Goal: Task Accomplishment & Management: Complete application form

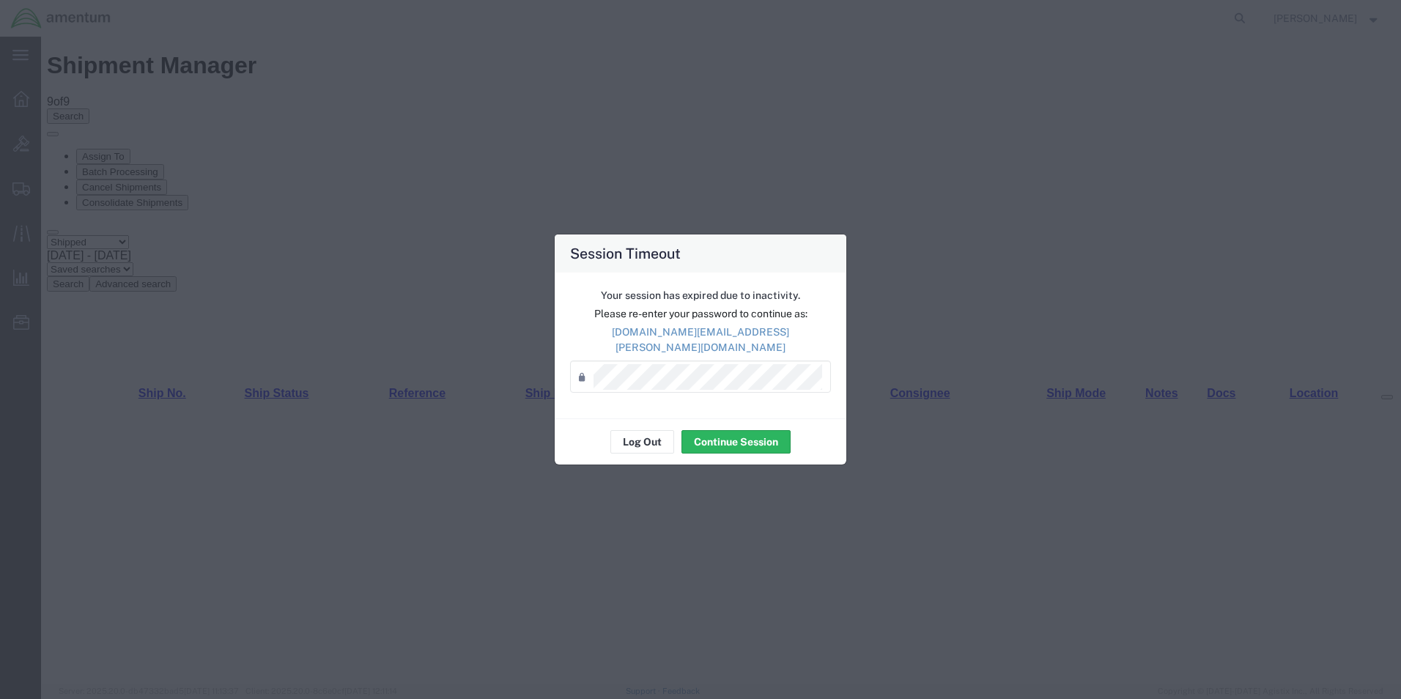
scroll to position [88, 0]
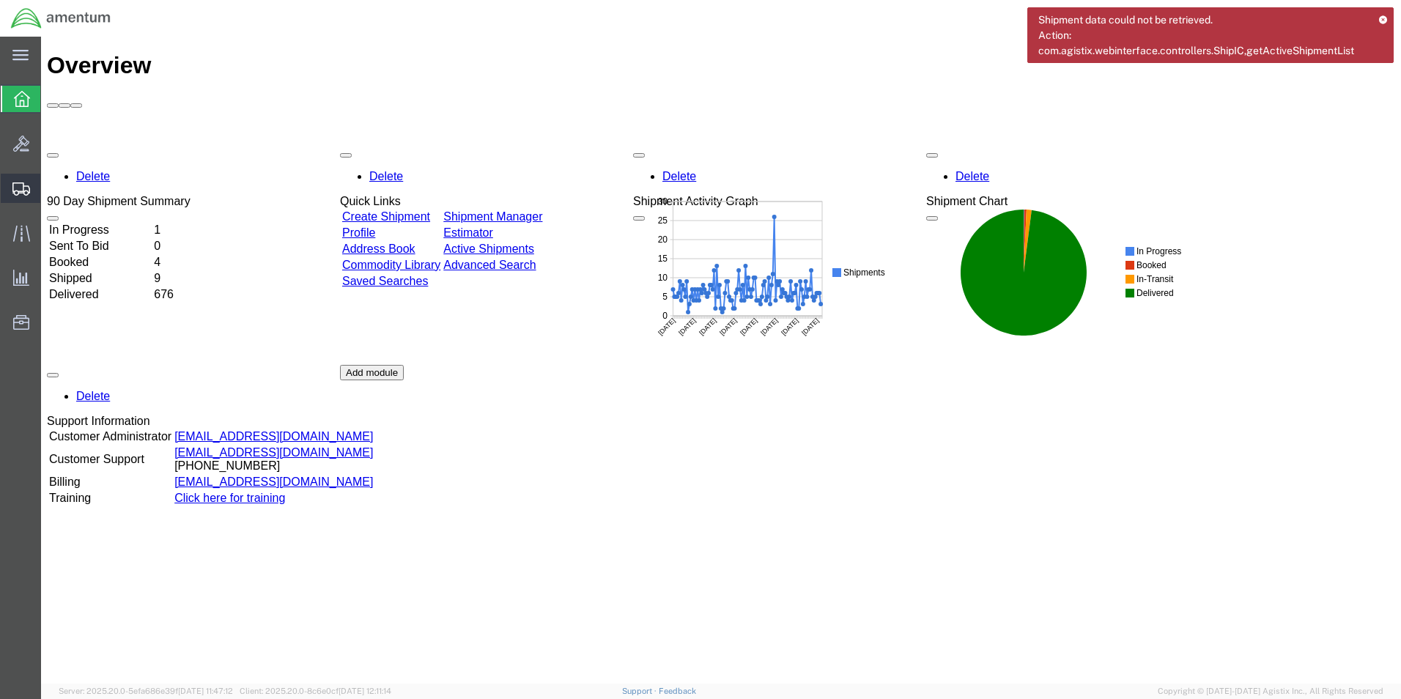
click at [0, 0] on span "Create Shipment" at bounding box center [0, 0] width 0 height 0
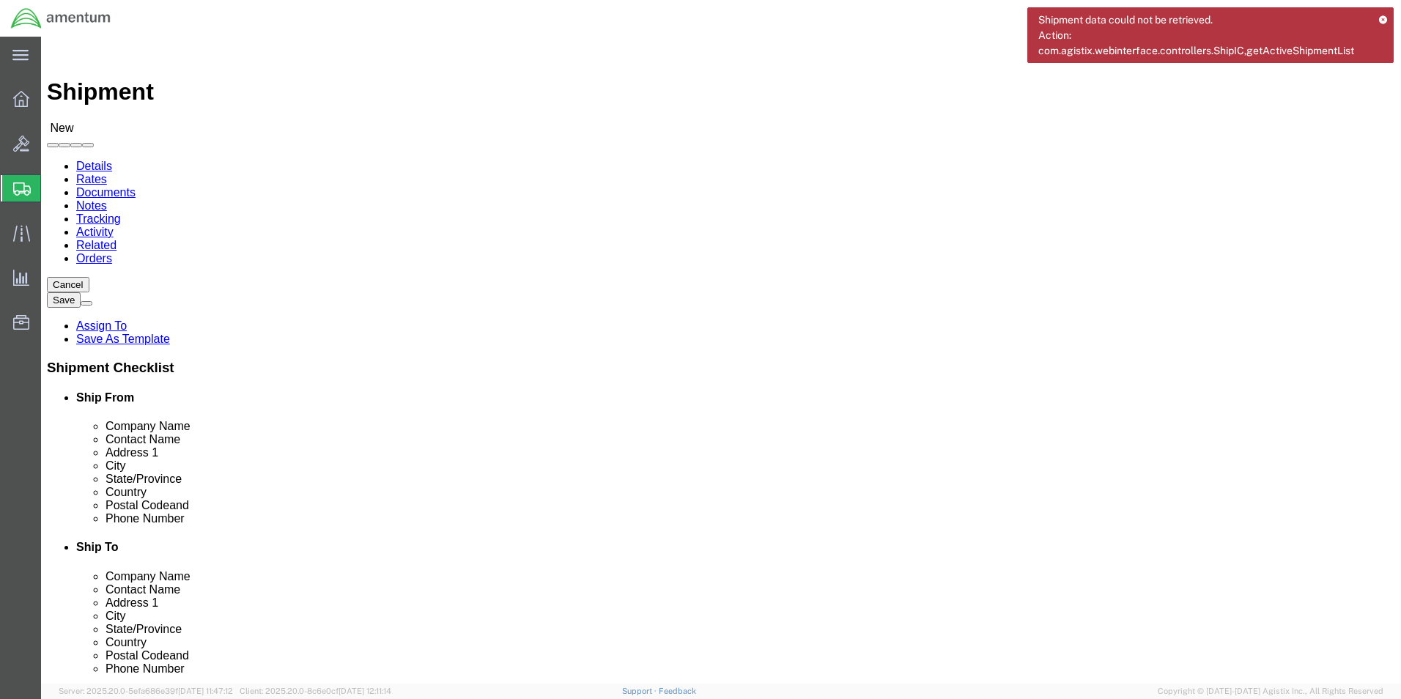
select select
type input "eja"
select select "49930"
select select "FL"
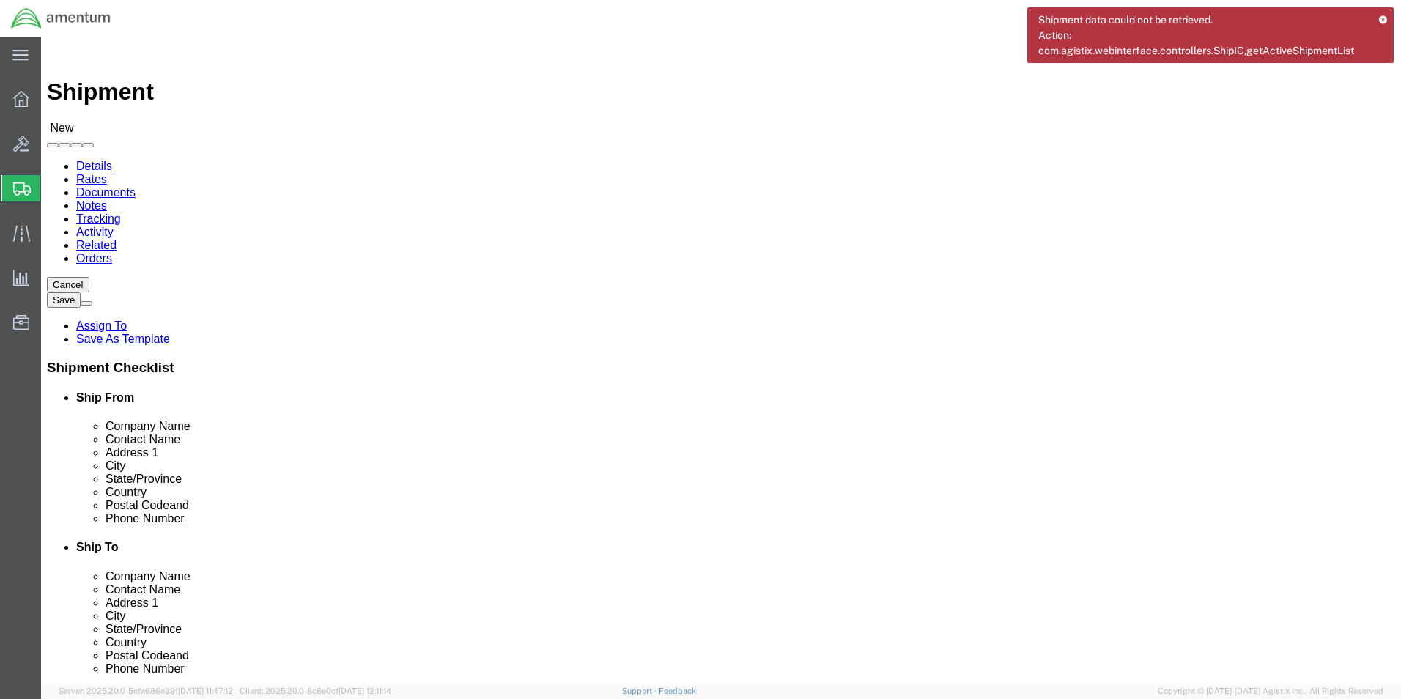
click input "text"
type input "[PERSON_NAME]"
click input "text"
type input "[PHONE_NUMBER]"
click input "text"
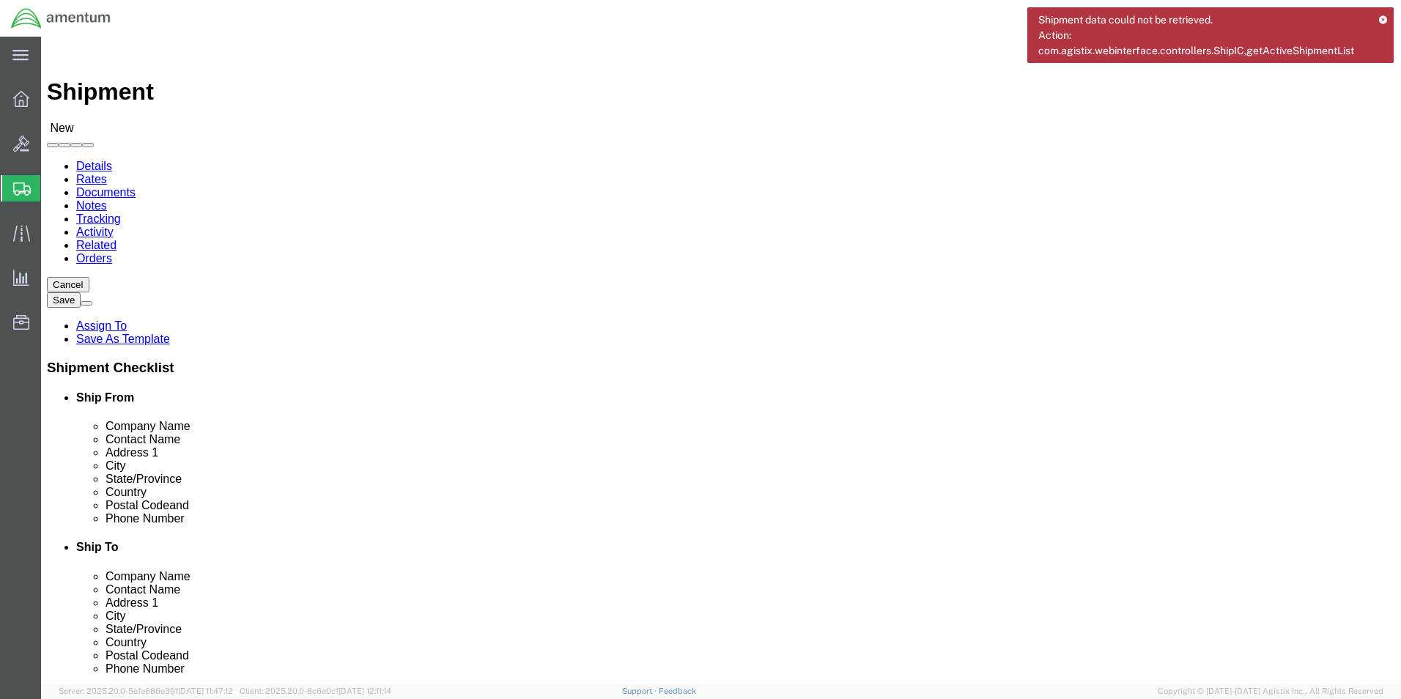
type input "[DOMAIN_NAME][EMAIL_ADDRESS][PERSON_NAME][DOMAIN_NAME]"
type input "yum"
select select "49951"
select select "AZ"
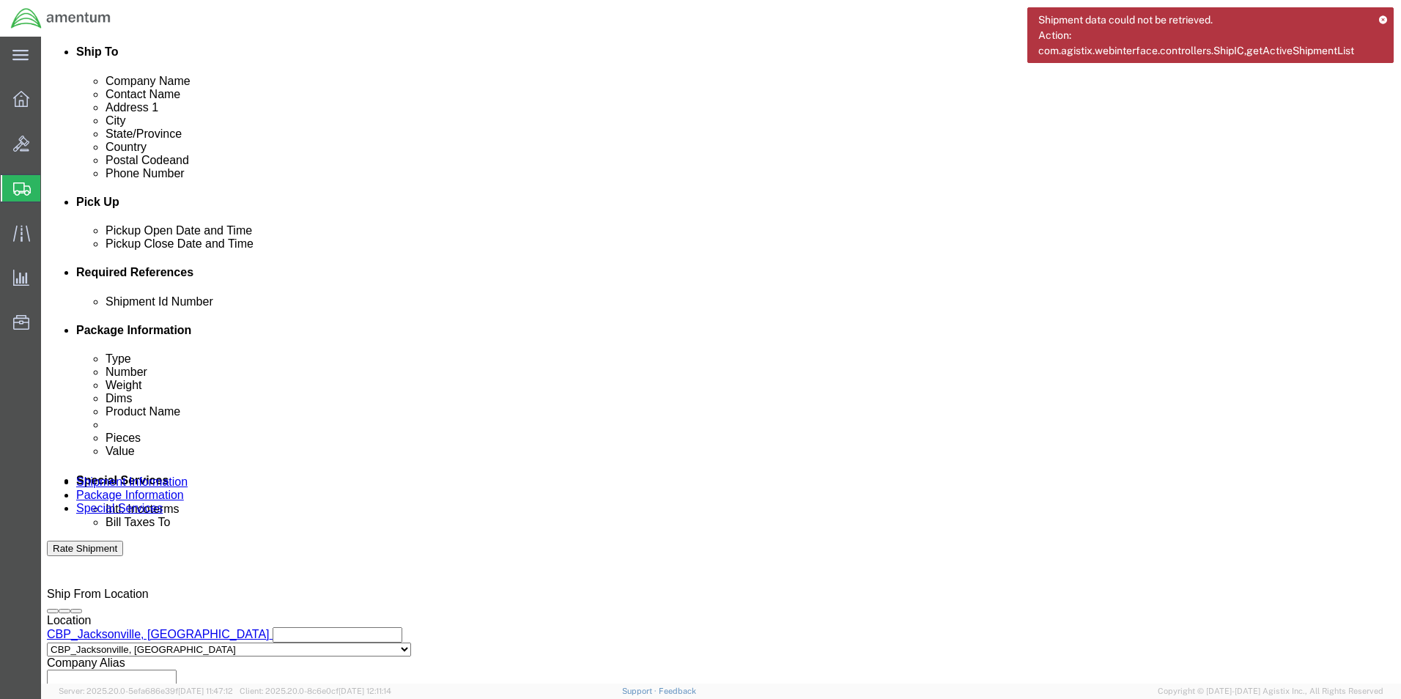
scroll to position [513, 0]
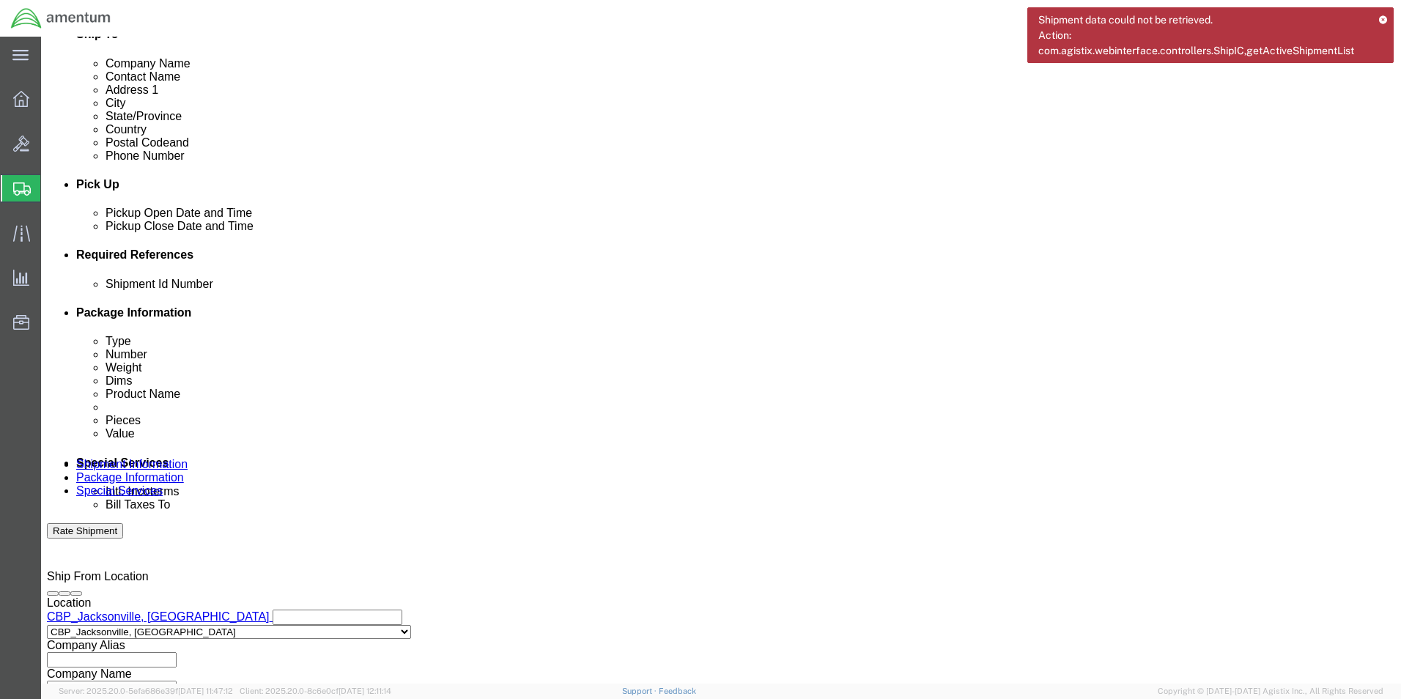
click input "text"
type input "6118.03.03.2219.000.EJA.0000"
click button "Add reference"
click select "Select Account Type Activity ID Airline Appointment Number ASN Batch Request # …"
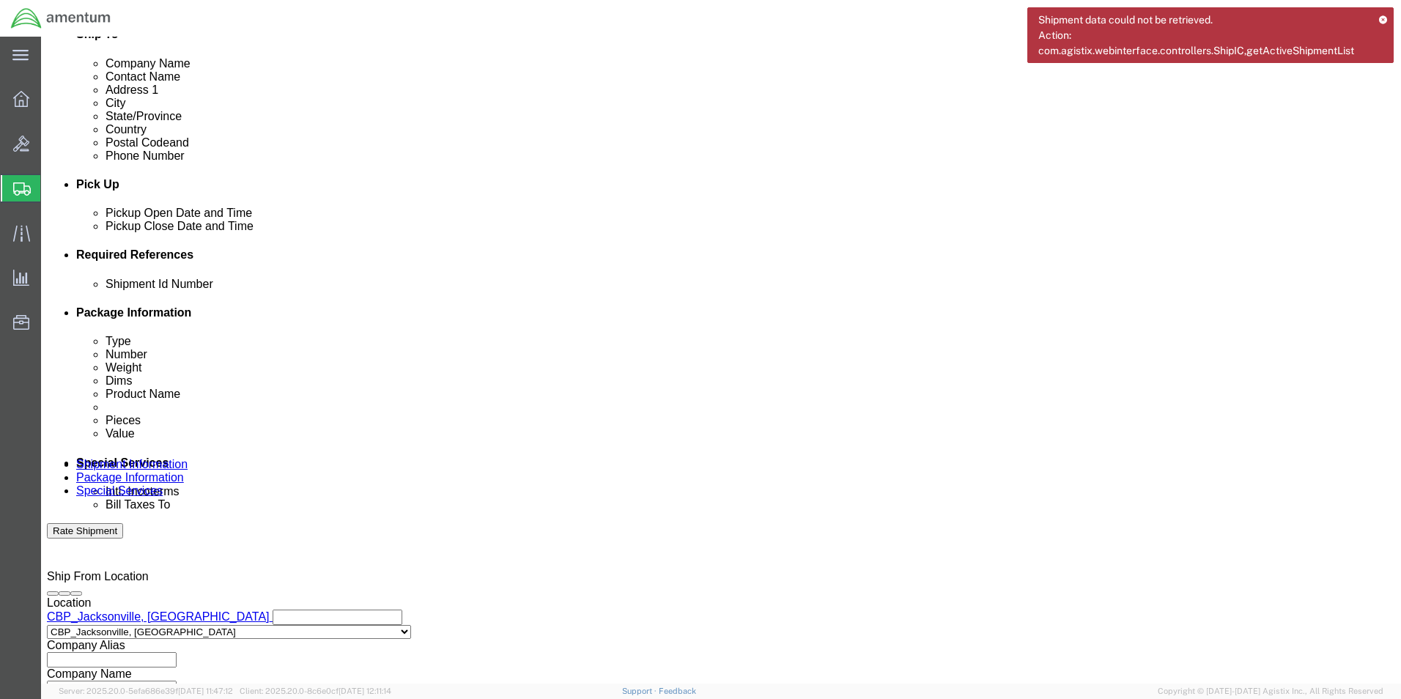
select select "DEPT"
click select "Select Account Type Activity ID Airline Appointment Number ASN Batch Request # …"
click div "Shipment Id Number 6118.03.03.2219.000.EJA.0000 Select Account Type Activity ID…"
click input "text"
type input "CBP"
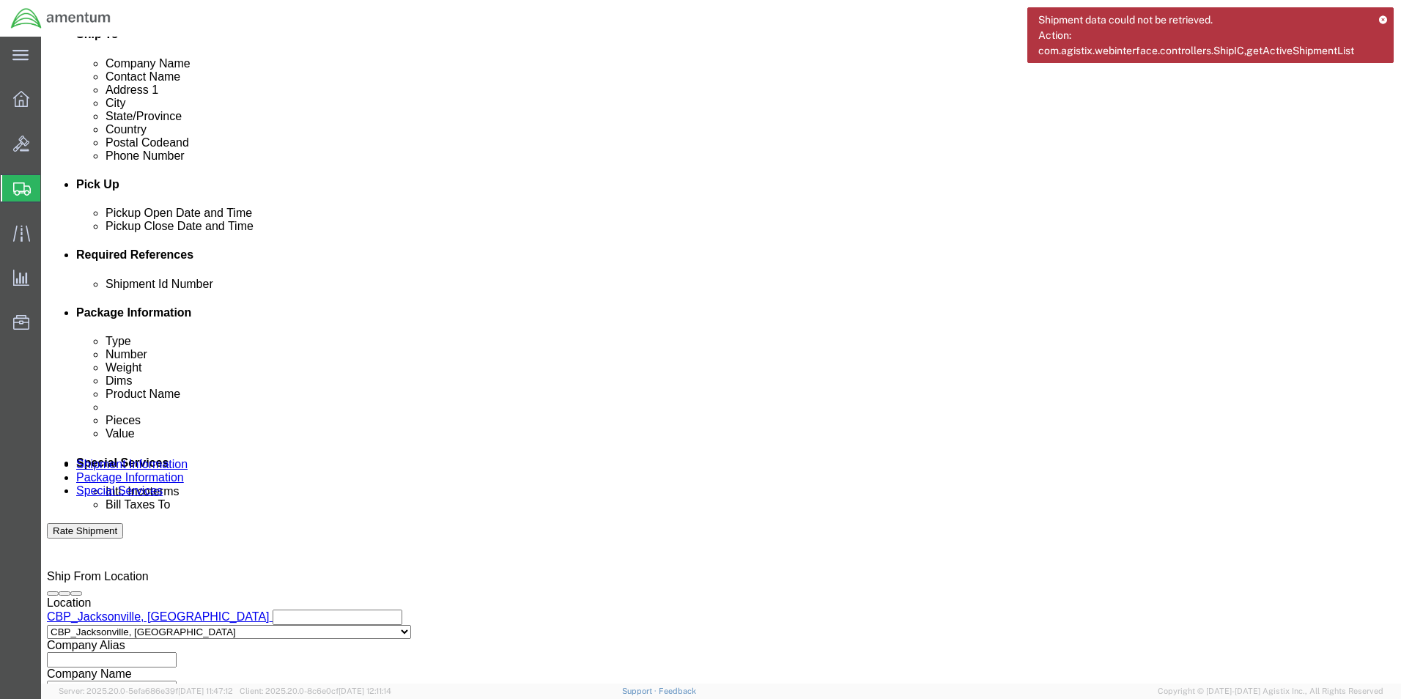
click select "Select Account Type Activity ID Airline Appointment Number ASN Batch Request # …"
select select "CUSTREF"
click select "Select Account Type Activity ID Airline Appointment Number ASN Batch Request # …"
click input "text"
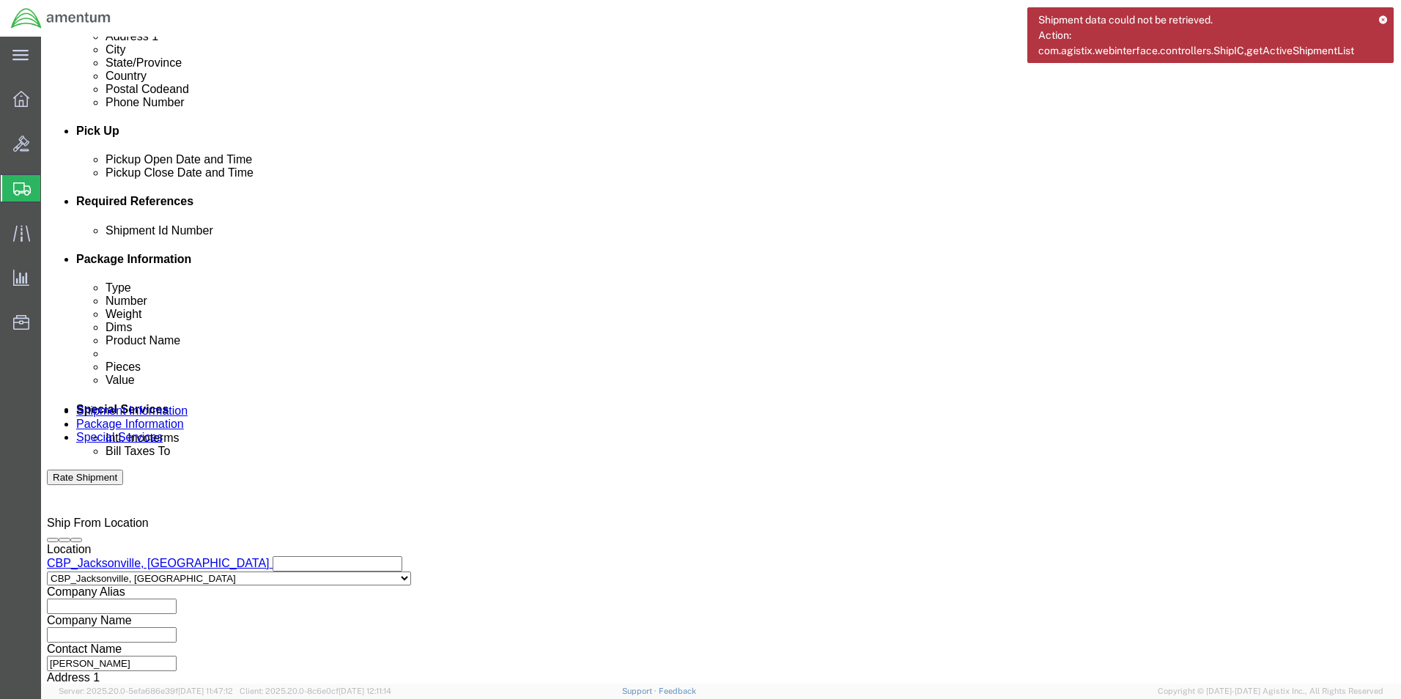
scroll to position [611, 0]
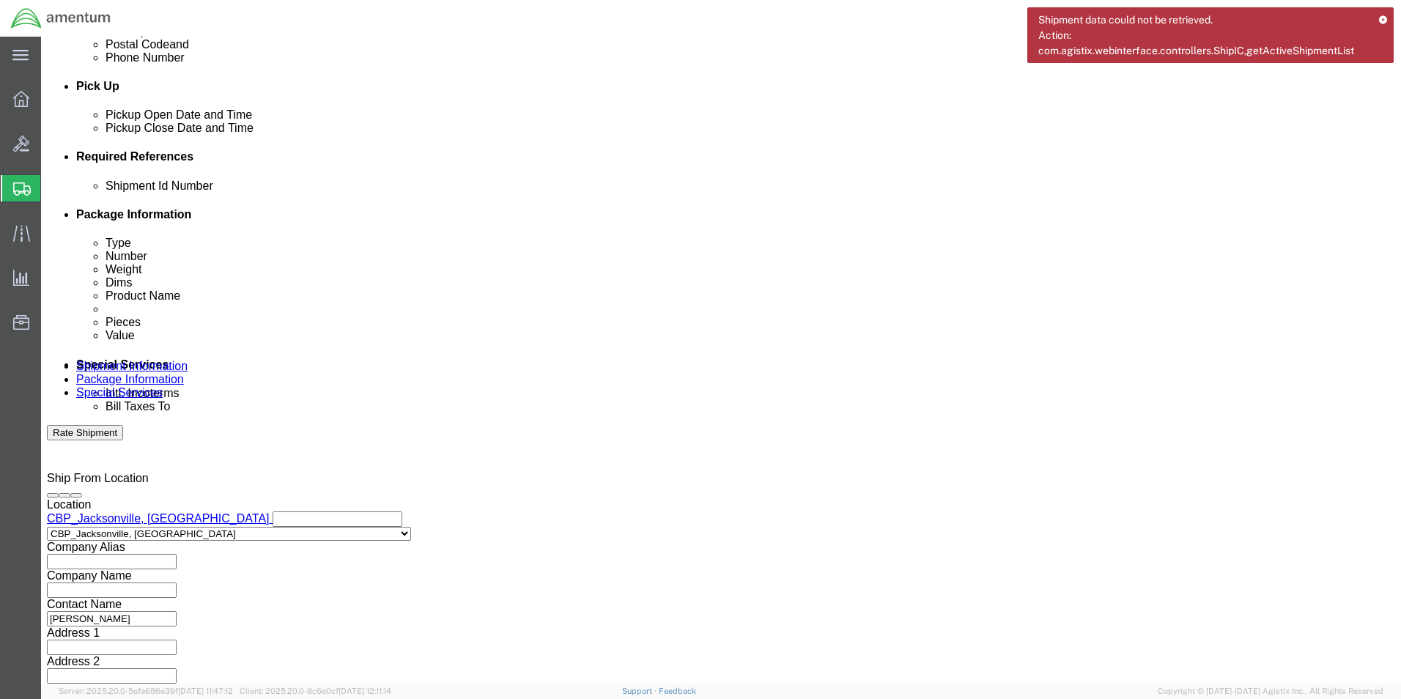
type input "485-009752"
click button "Continue"
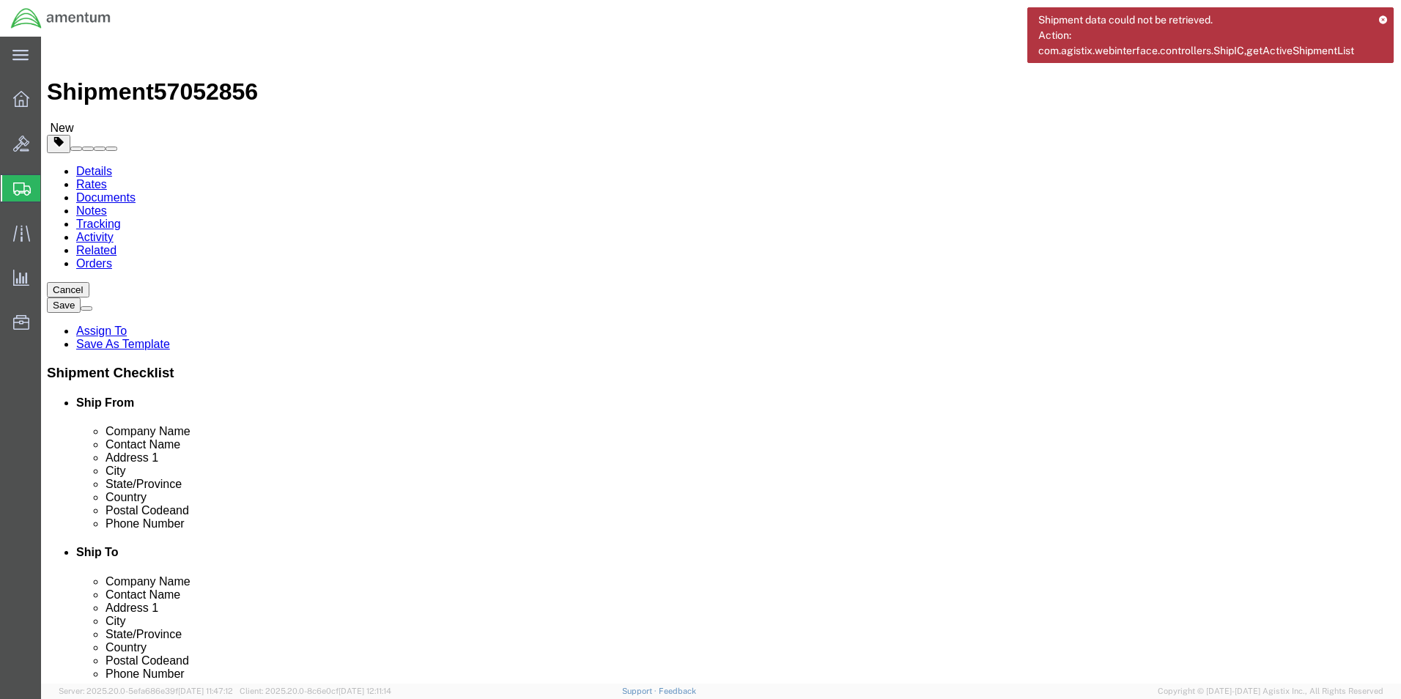
click select "Select BCK Boxes Bale(s) Basket(s) Bolt(s) Bottle(s) Buckets Bulk Bundle(s) Can…"
click label "Weight"
click input "text"
click select "Select BCK Boxes Bale(s) Basket(s) Bolt(s) Bottle(s) Buckets Bulk Bundle(s) Can…"
select select "MBX"
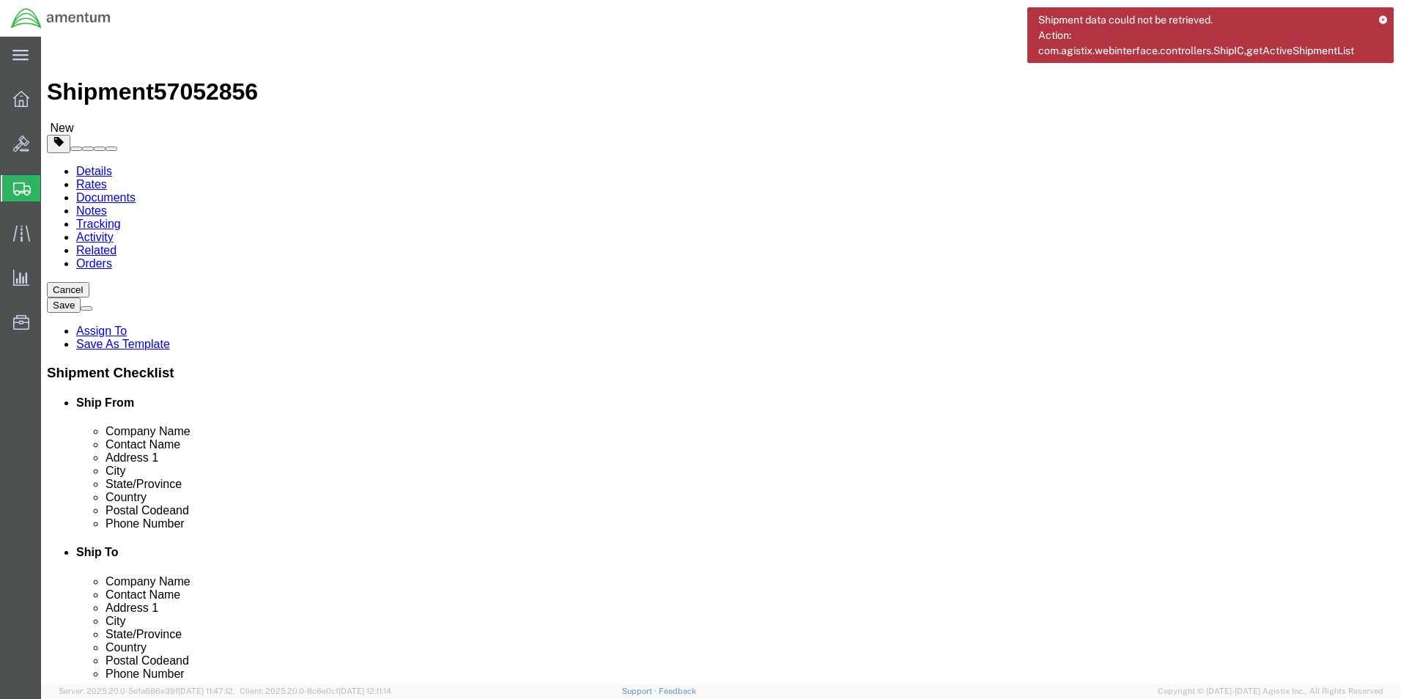
click select "Select BCK Boxes Bale(s) Basket(s) Bolt(s) Bottle(s) Buckets Bulk Bundle(s) Can…"
type input "13.00"
type input "11.50"
type input "2.50"
click input "0.00"
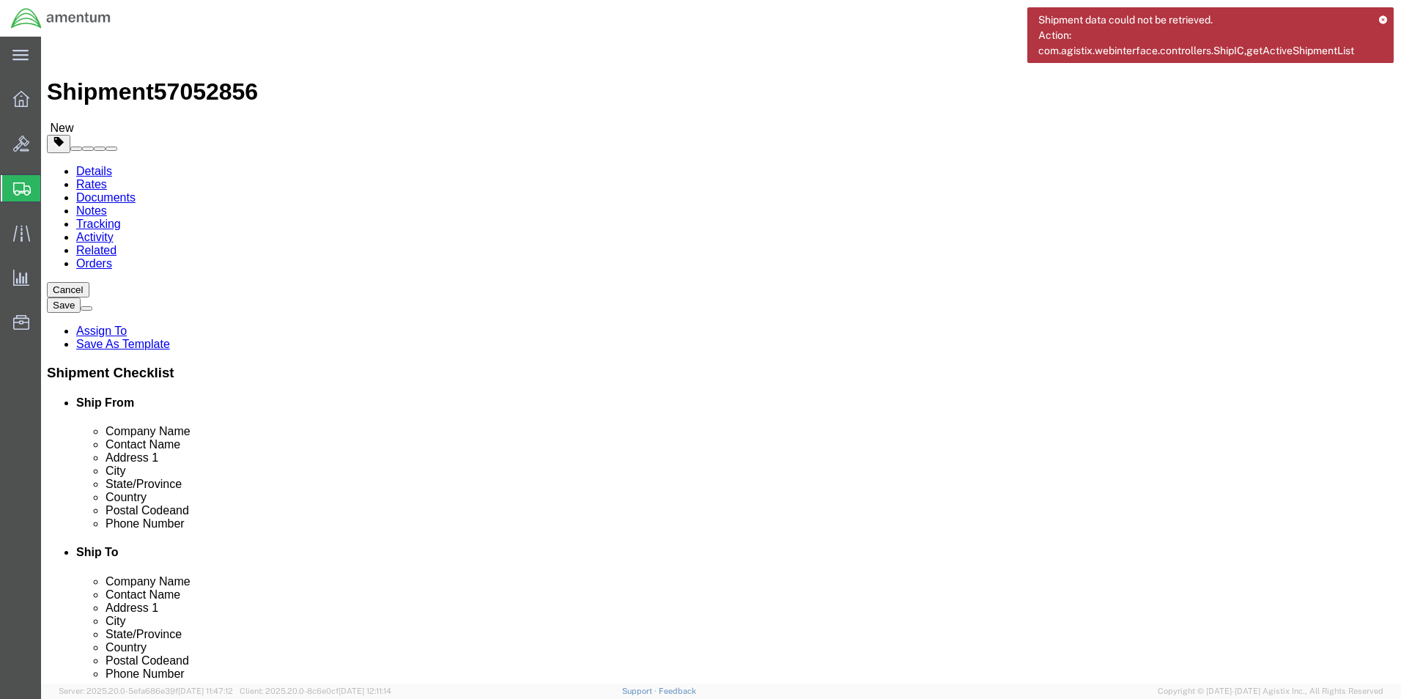
type input "1.00"
click link "Add Content"
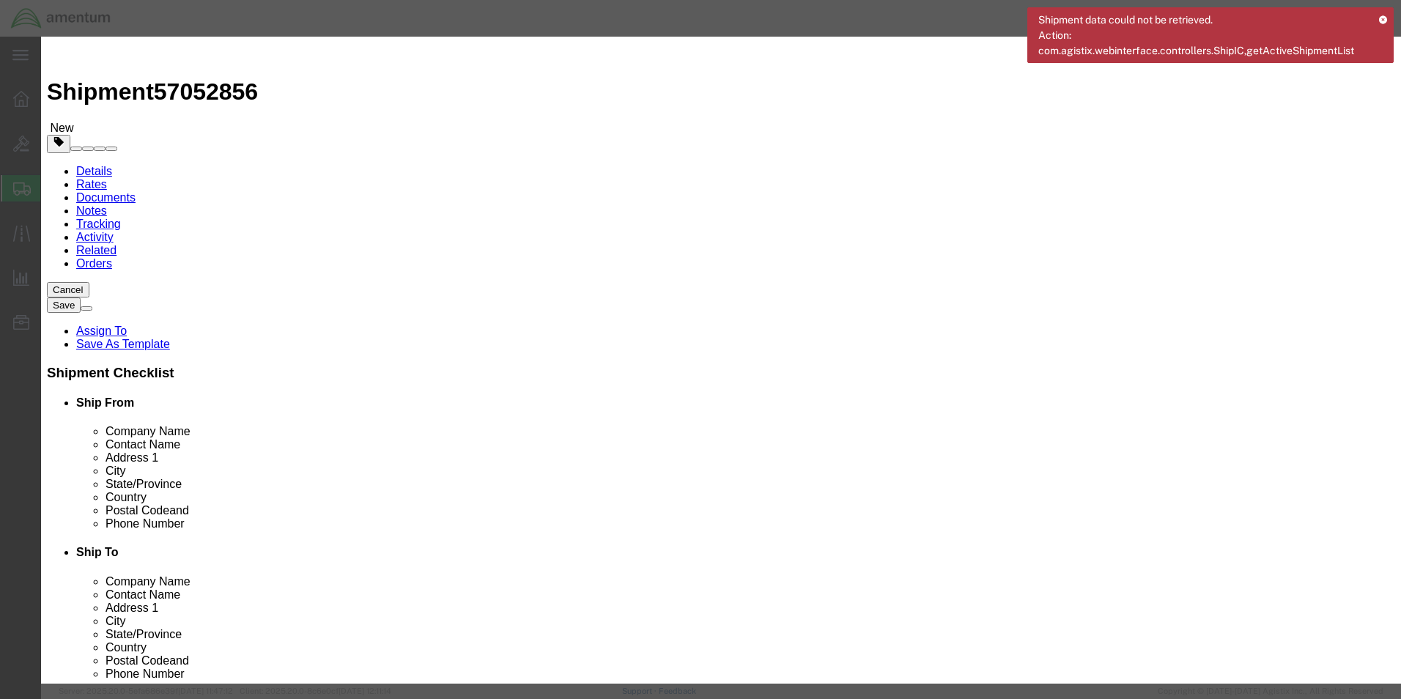
click input "text"
type input "KNOB"
click input "0"
type input "1"
click input "text"
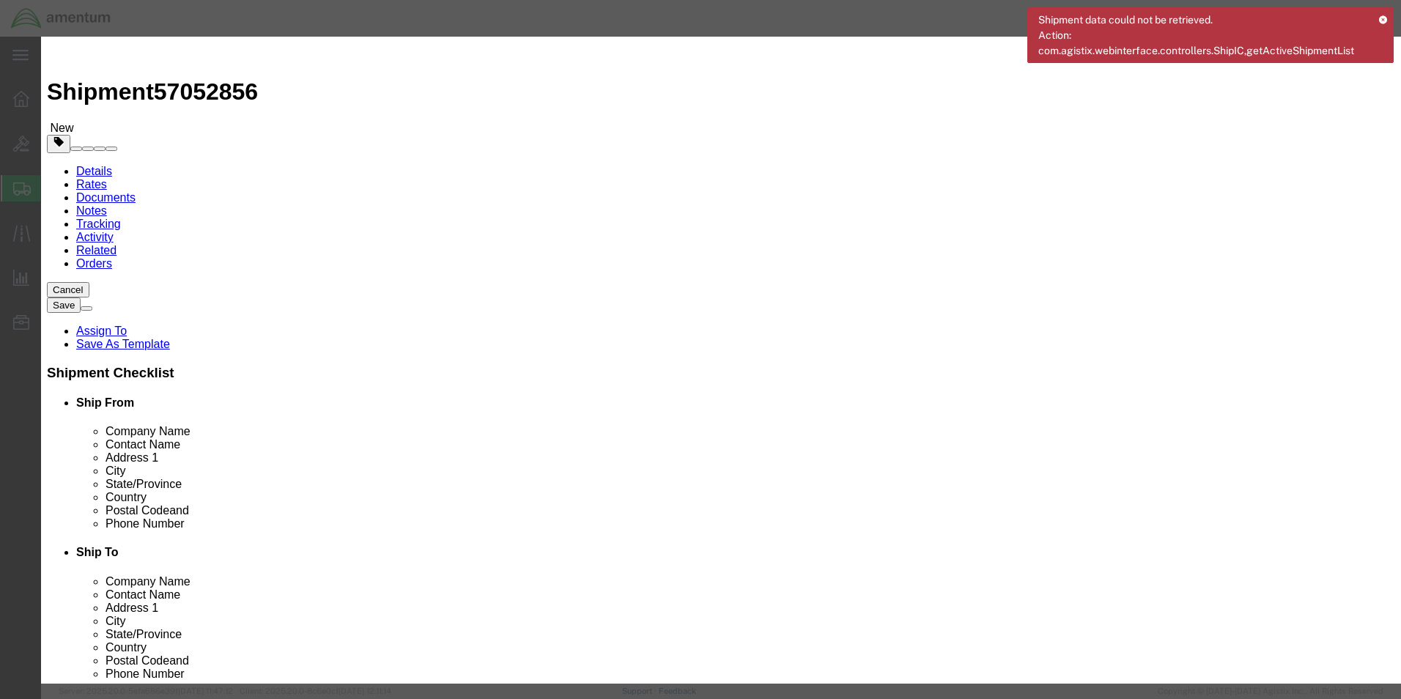
click input "text"
type input "93.27"
click input "text"
click button "Save & Close"
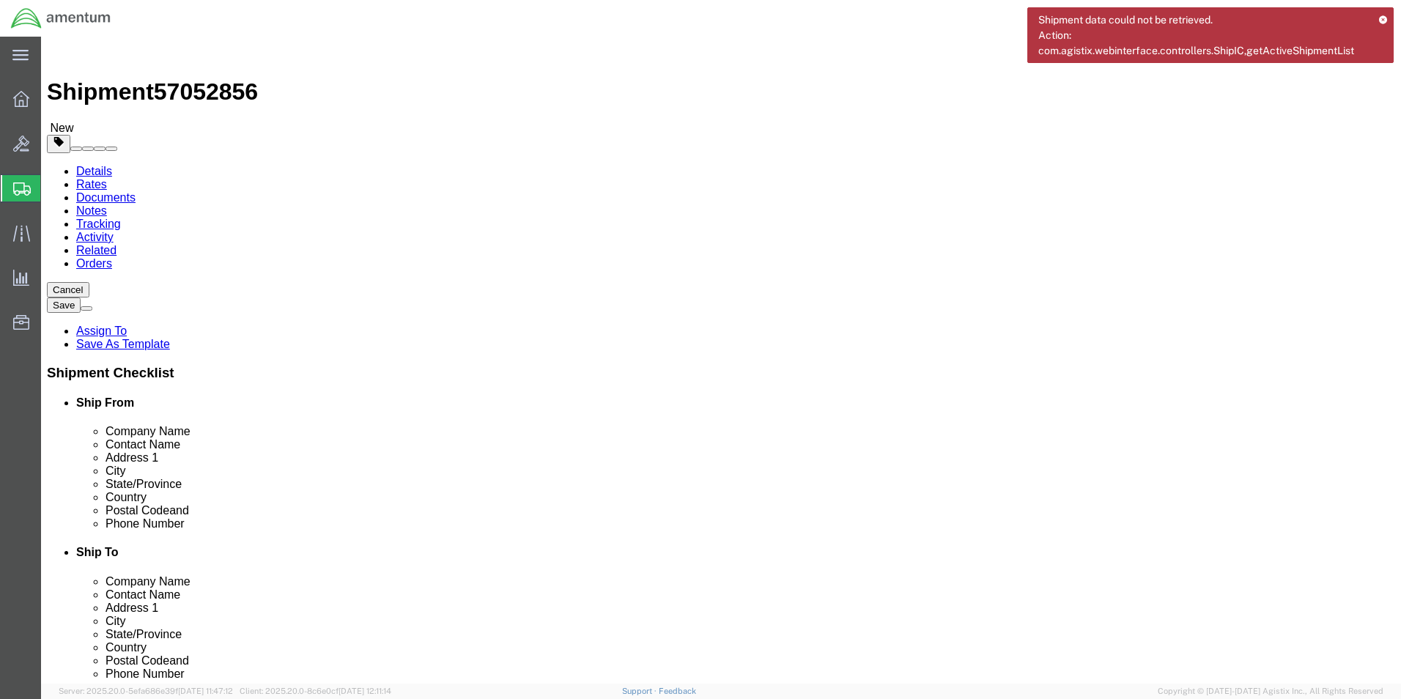
click button "Rate Shipment"
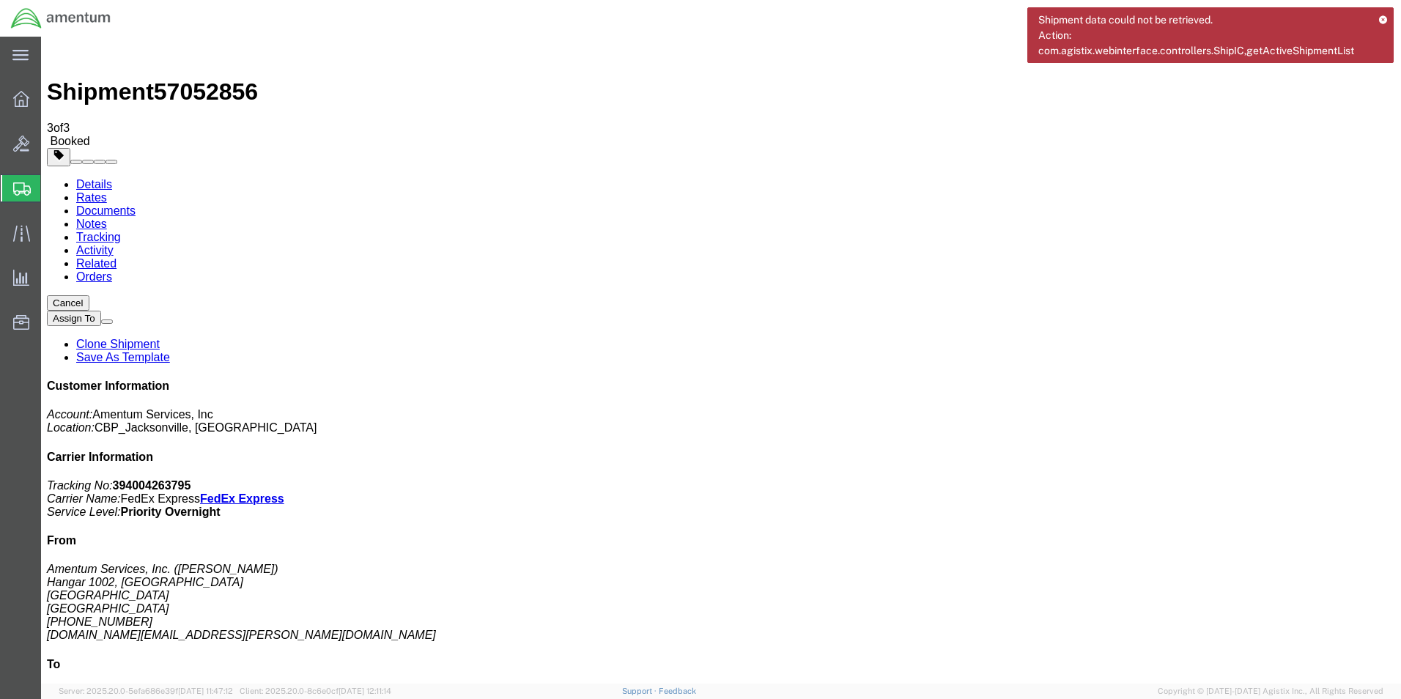
click at [191, 479] on b "394004263795" at bounding box center [152, 485] width 78 height 12
copy b "394004263795"
click at [0, 0] on span "Create Shipment" at bounding box center [0, 0] width 0 height 0
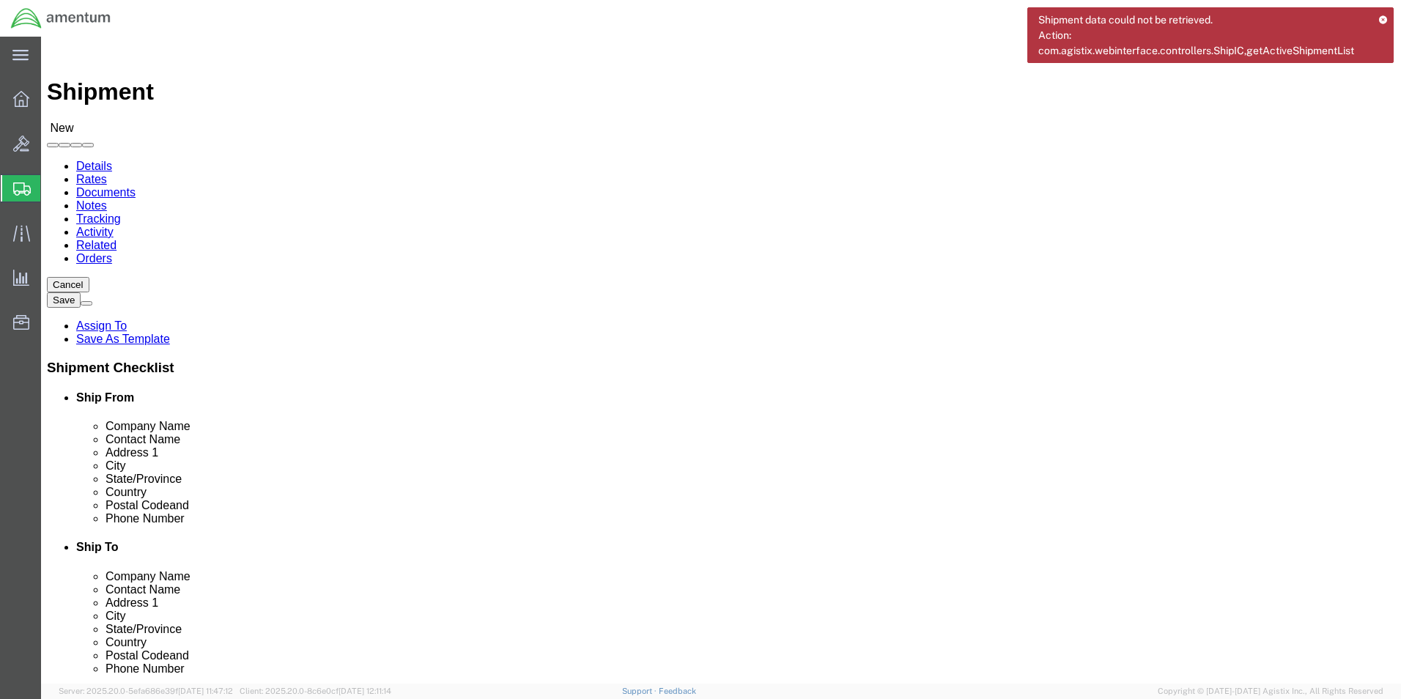
type input "EJA"
select select "49930"
select select "FL"
click input "text"
type input "[PERSON_NAME]"
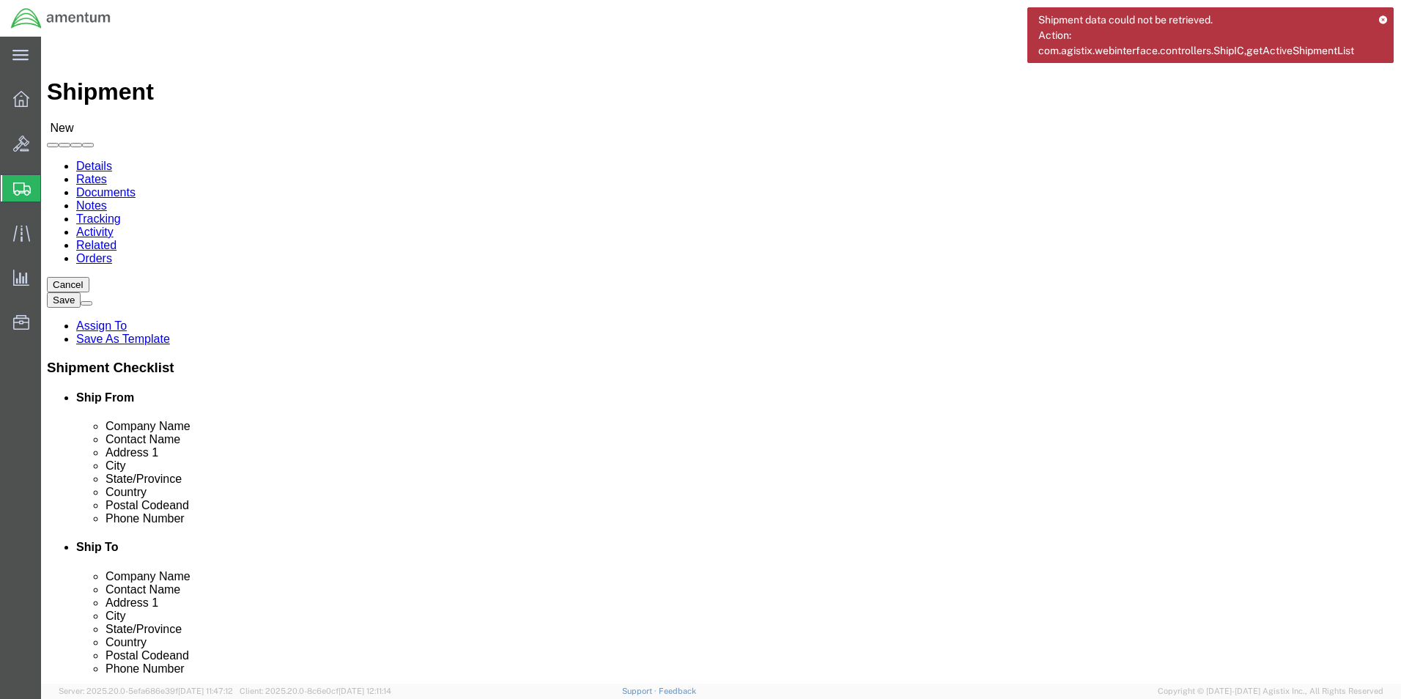
click div "Location [GEOGRAPHIC_DATA], [GEOGRAPHIC_DATA] Select My Profile Location [PHONE…"
click input "text"
type input "[PHONE_NUMBER]"
click input "text"
type input "[DOMAIN_NAME][EMAIL_ADDRESS][PERSON_NAME][DOMAIN_NAME]"
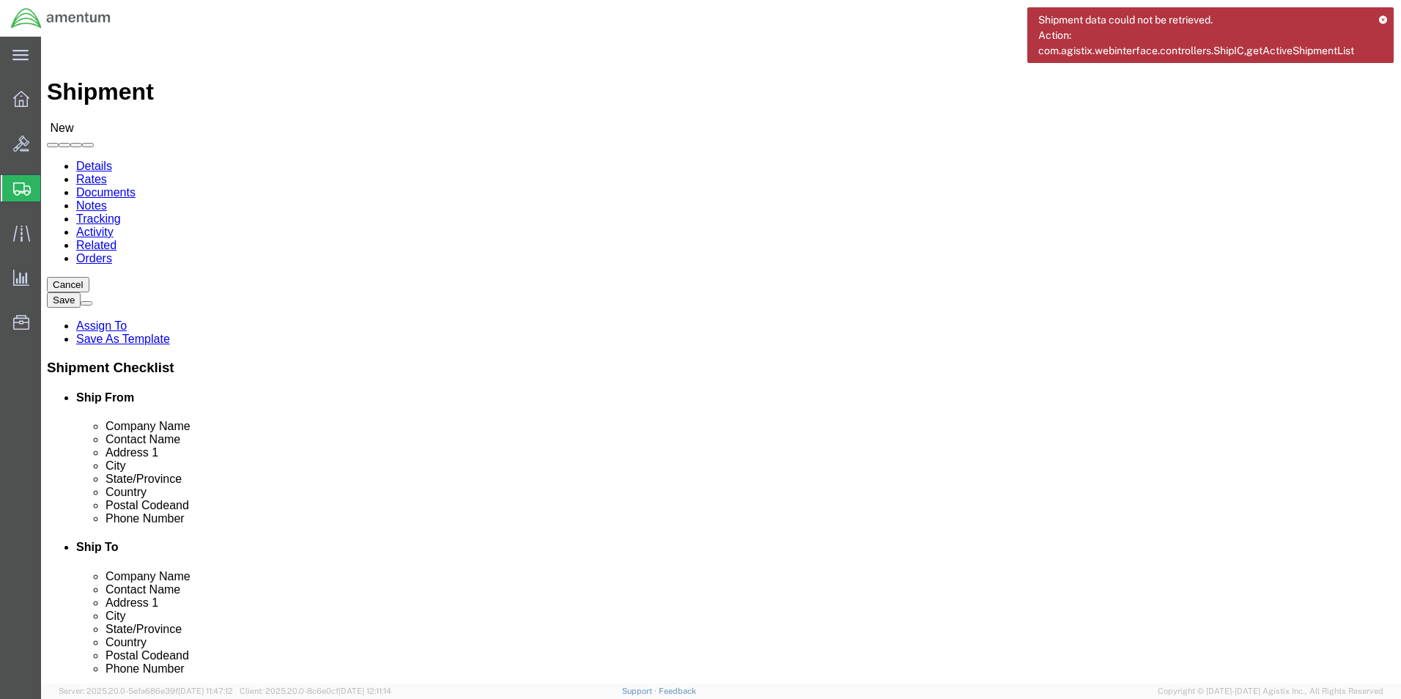
type input "wsd"
select select "49946"
select select "CA"
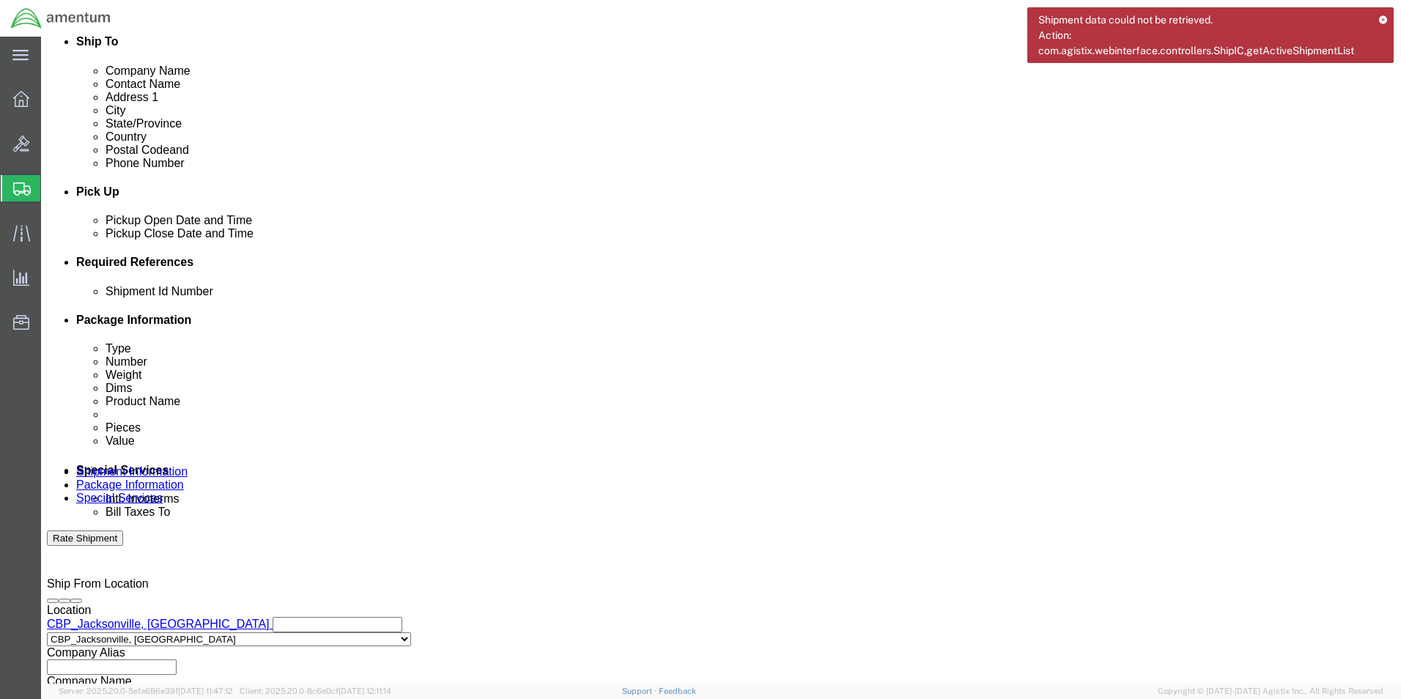
scroll to position [513, 0]
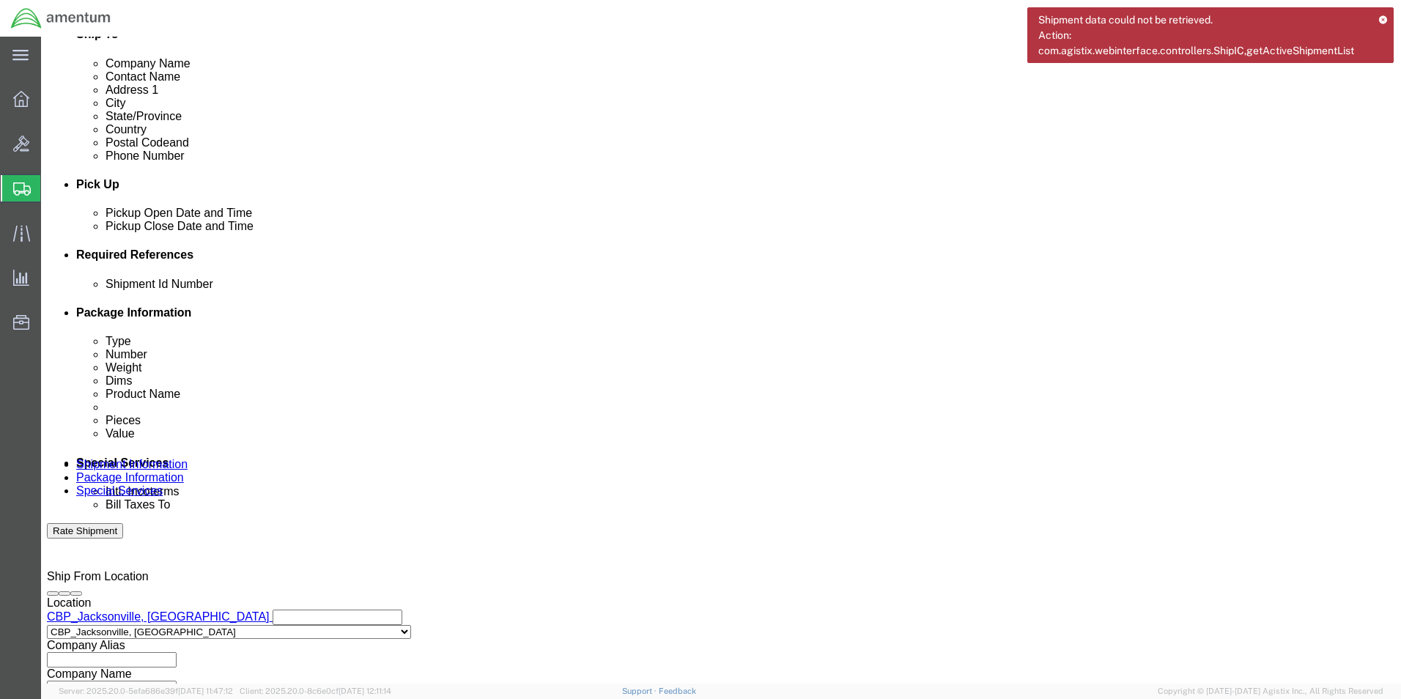
click input "text"
drag, startPoint x: 227, startPoint y: 388, endPoint x: 270, endPoint y: 388, distance: 42.5
click input "6118.03.03.2219.000.EJA.0000"
type input "6118.04.03.2219.000.EJA.0000"
click button "Add reference"
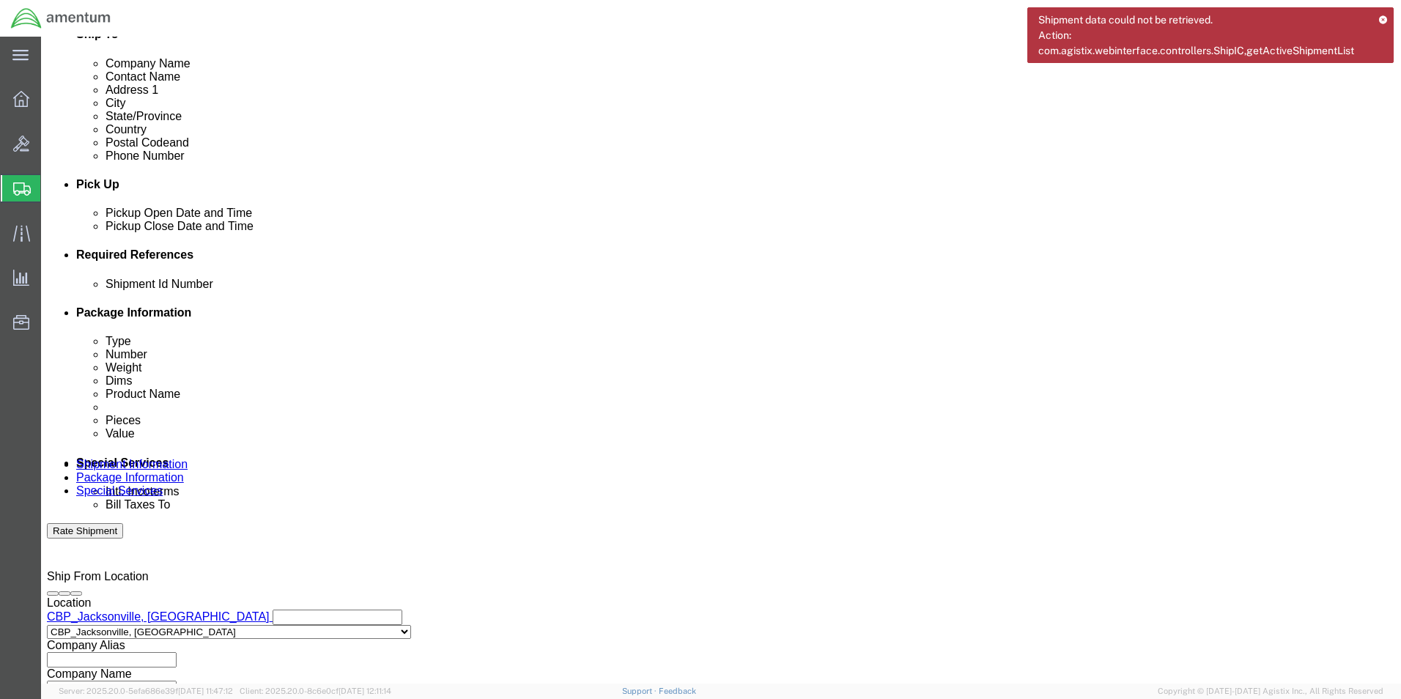
click button "Add reference"
click select "Select Account Type Activity ID Airline Appointment Number ASN Batch Request # …"
select select "DEPT"
click select "Select Account Type Activity ID Airline Appointment Number ASN Batch Request # …"
click input "text"
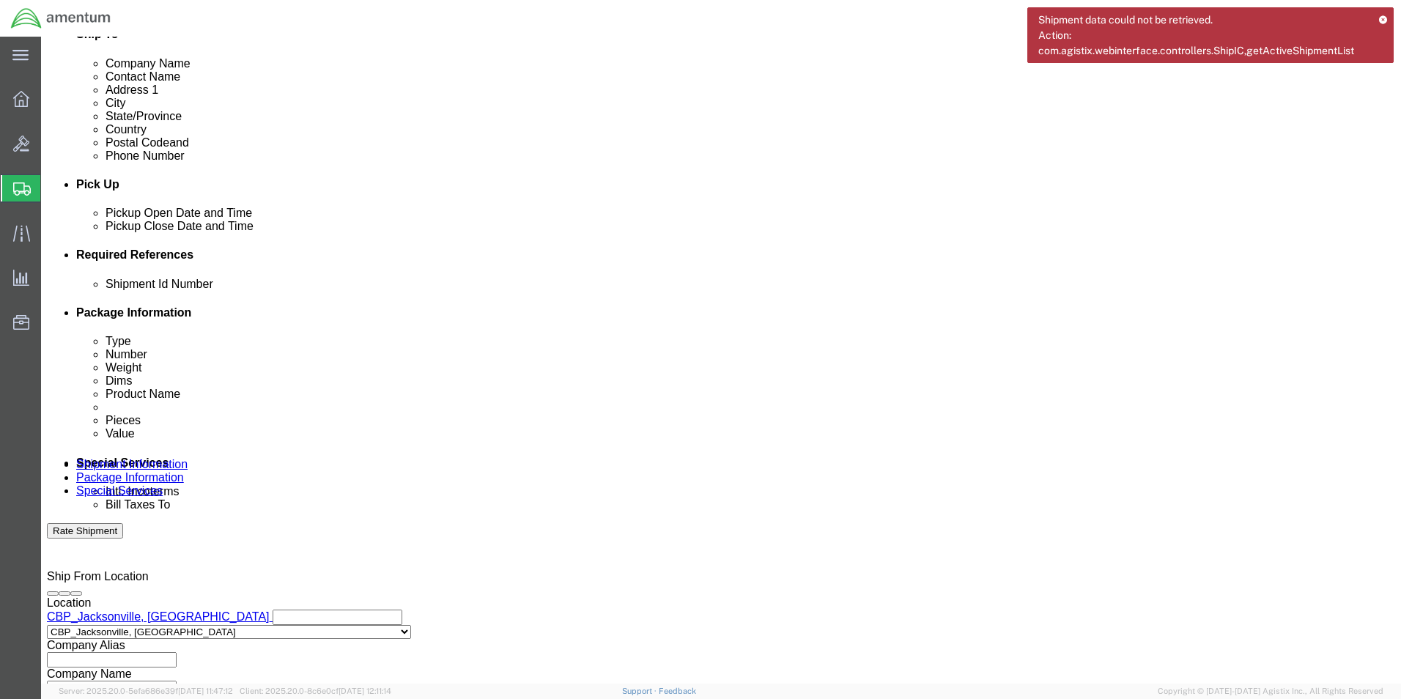
type input "c"
type input "CBP"
click select "Select Account Type Activity ID Airline Appointment Number ASN Batch Request # …"
select select "CUSTREF"
click select "Select Account Type Activity ID Airline Appointment Number ASN Batch Request # …"
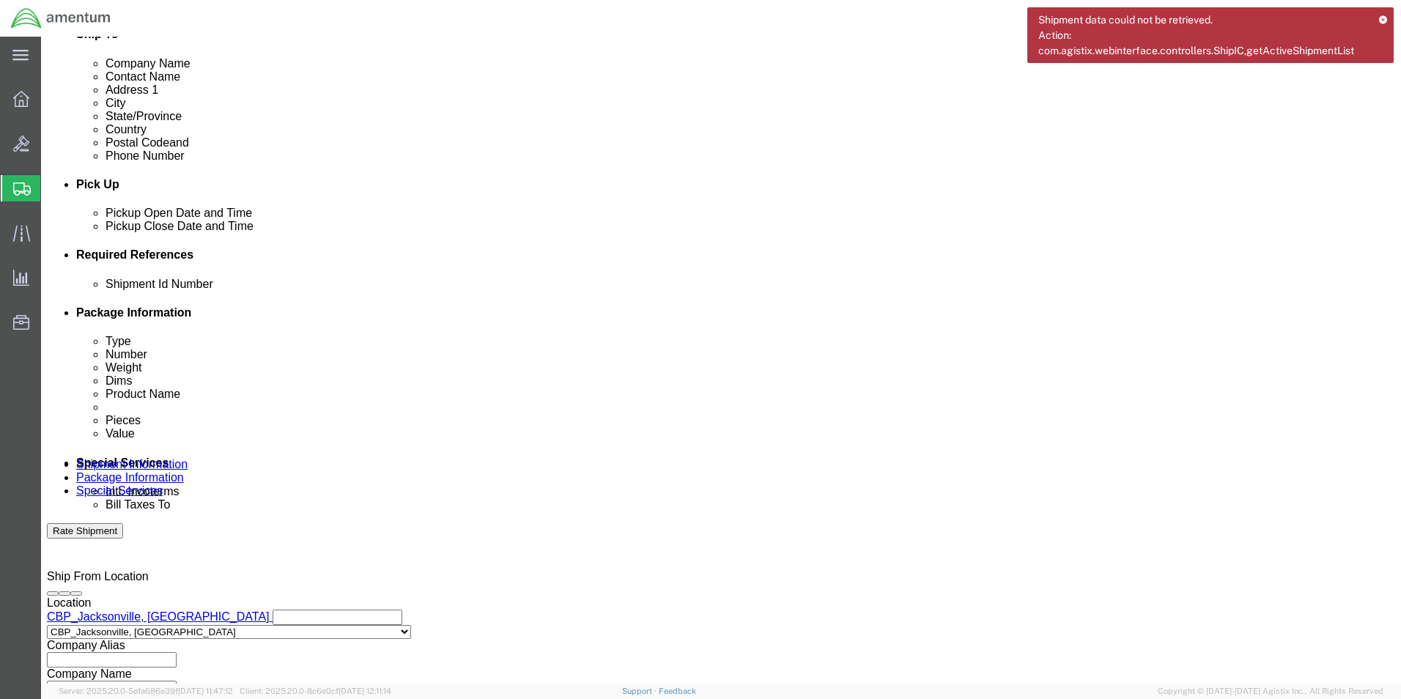
click input "text"
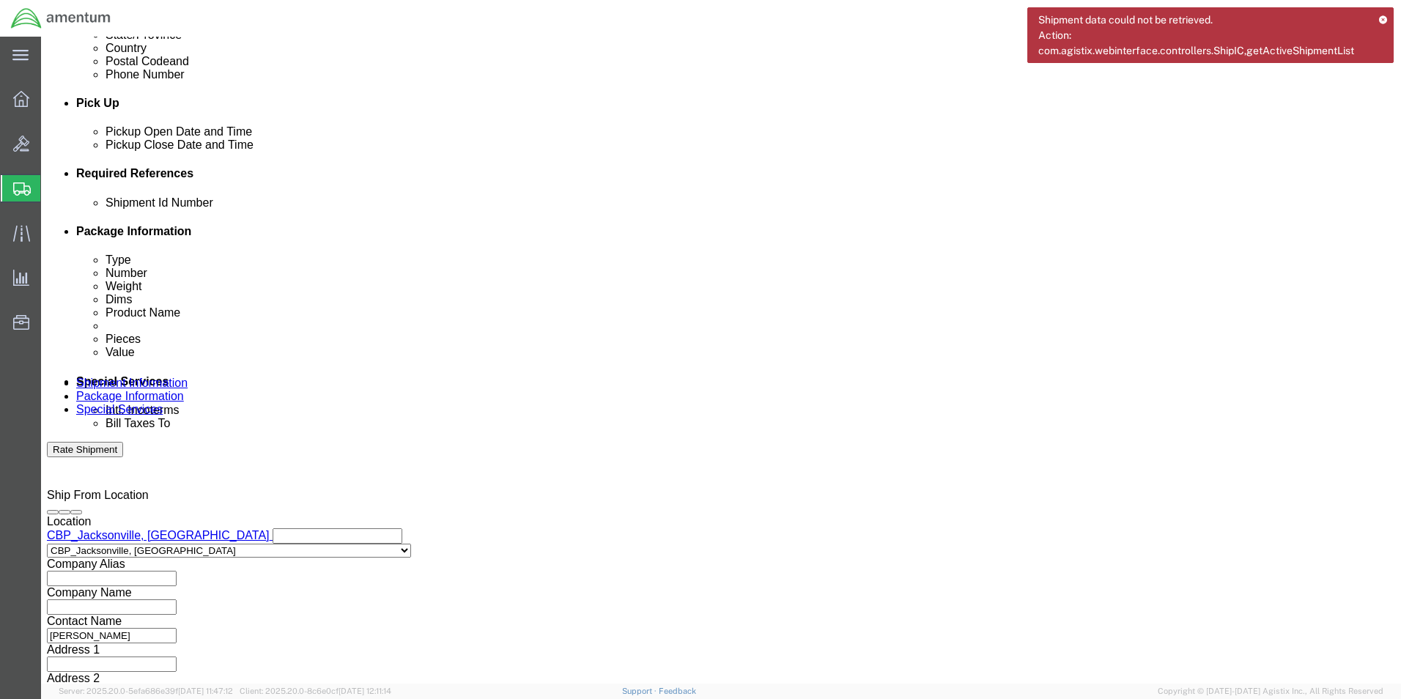
scroll to position [611, 0]
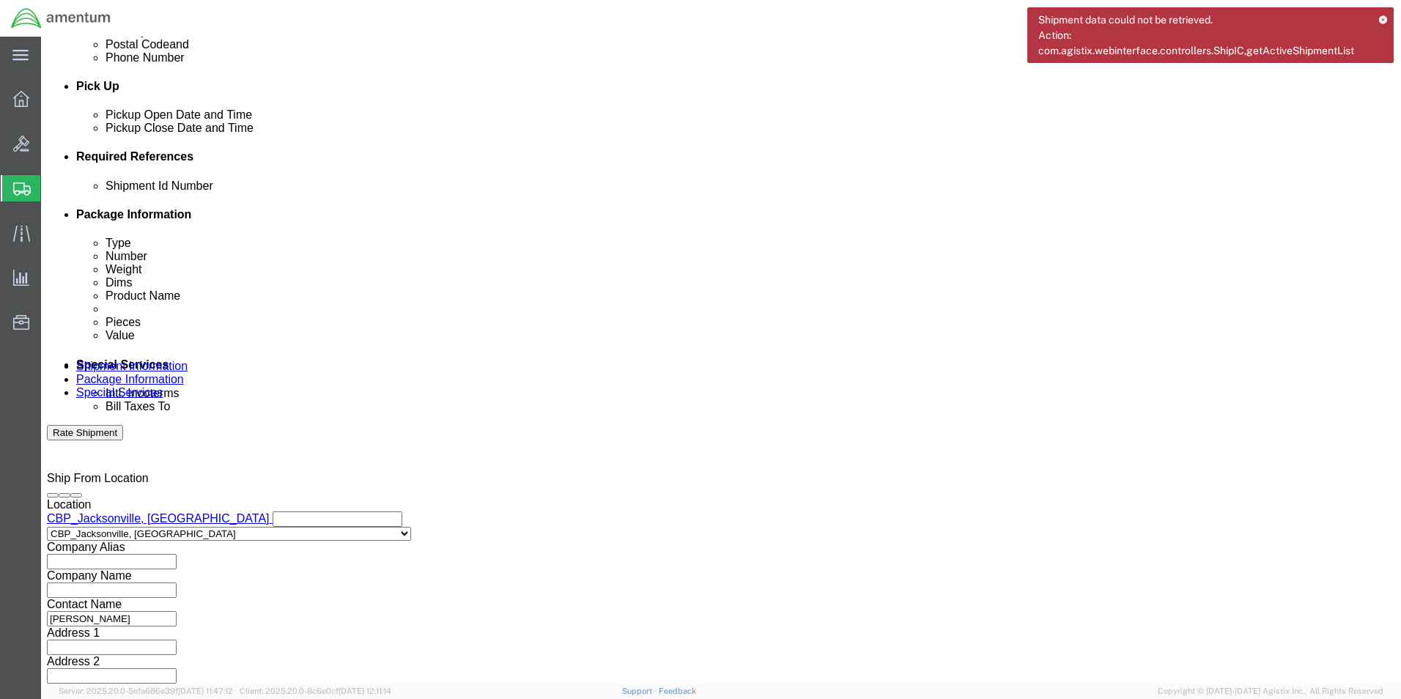
type input "519-009369"
click button "Continue"
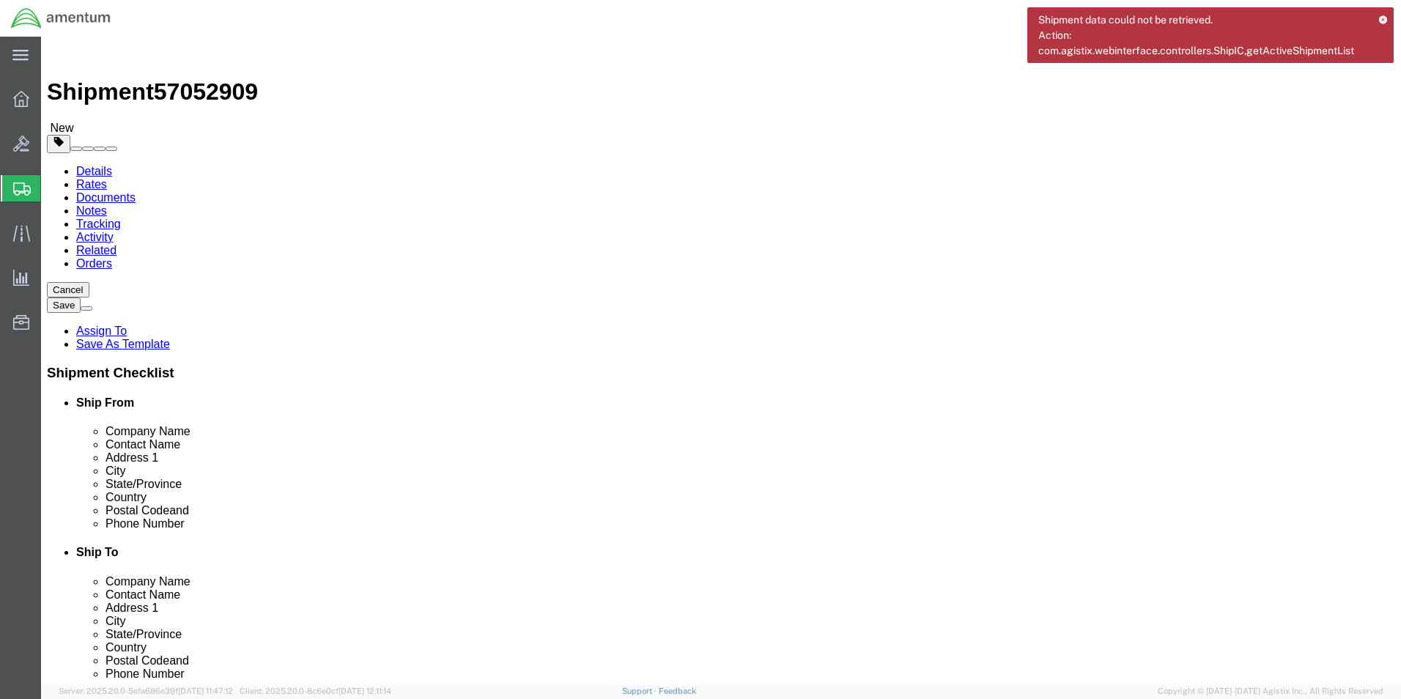
click select "Select BCK Boxes Bale(s) Basket(s) Bolt(s) Bottle(s) Buckets Bulk Bundle(s) Can…"
select select "ENV"
click select "Select BCK Boxes Bale(s) Basket(s) Bolt(s) Bottle(s) Buckets Bulk Bundle(s) Can…"
type input "9.50"
type input "12.50"
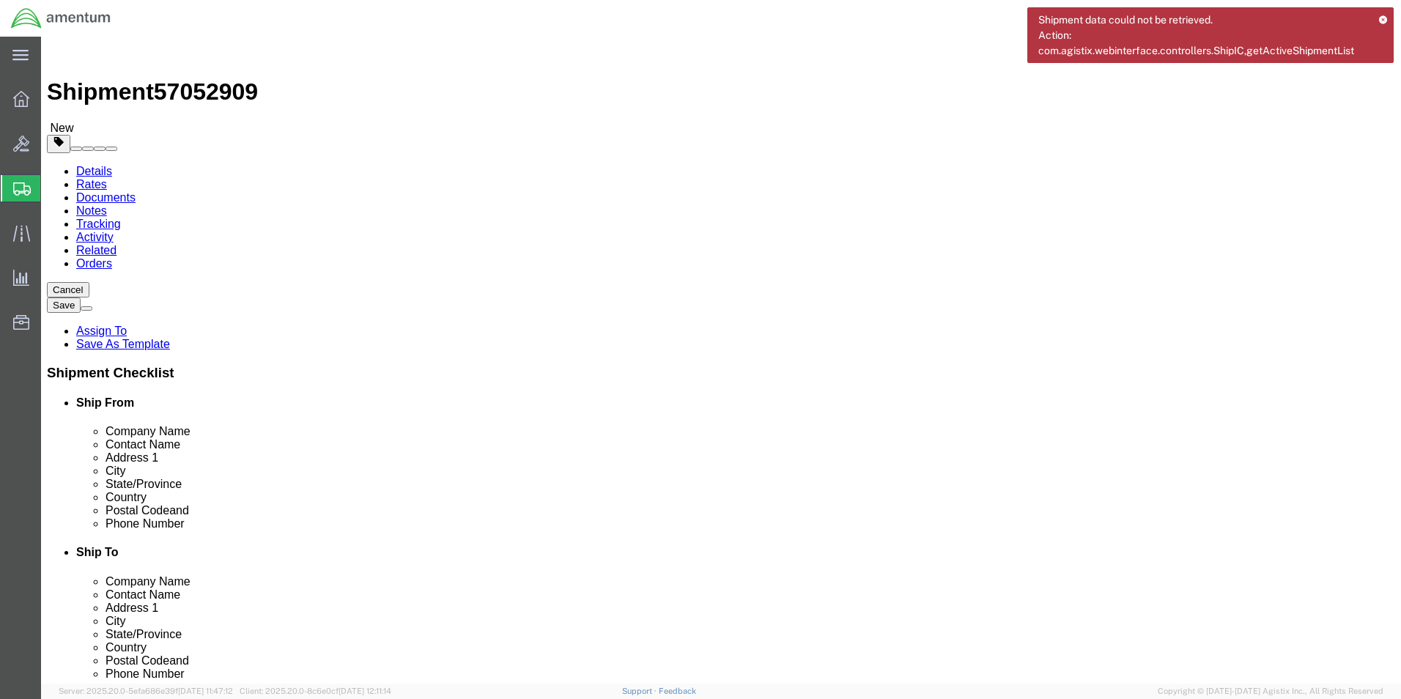
type input "0.25"
type input "1"
click link "Add Content"
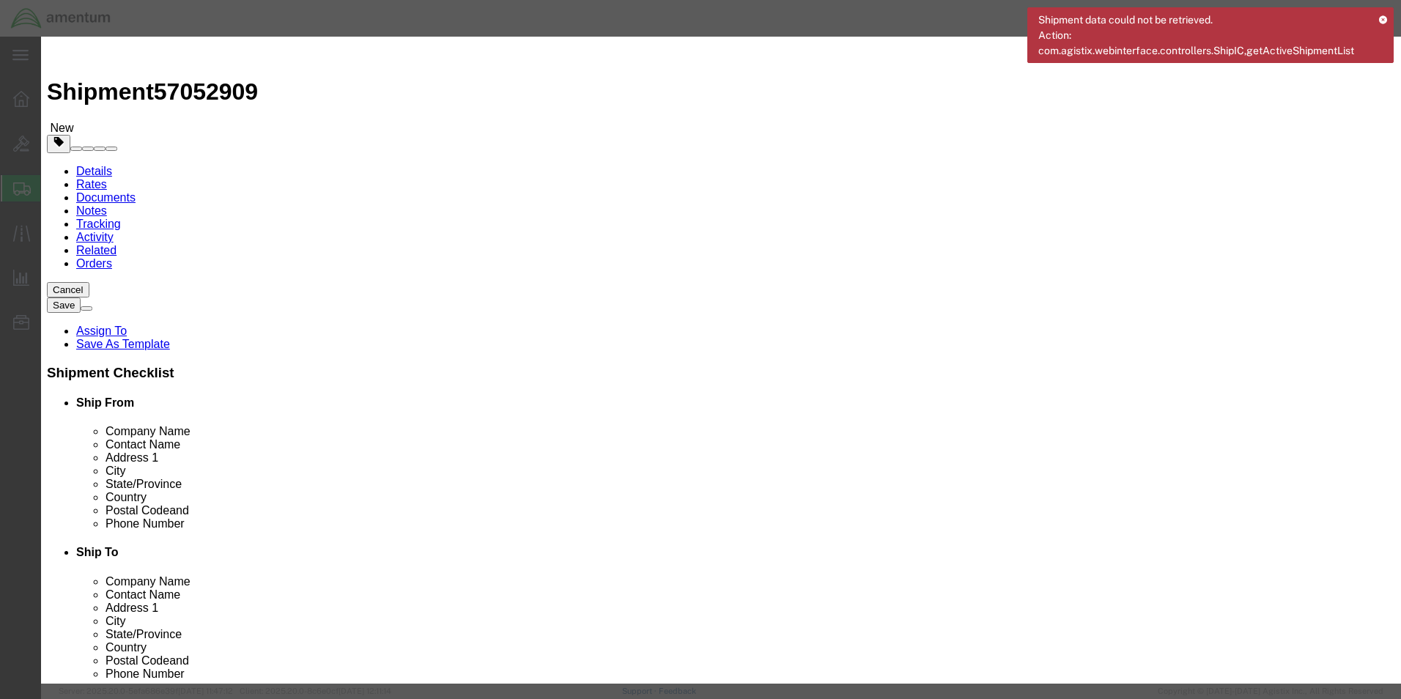
click input "text"
click input "0"
type input "2"
click input "text"
type input "15.50"
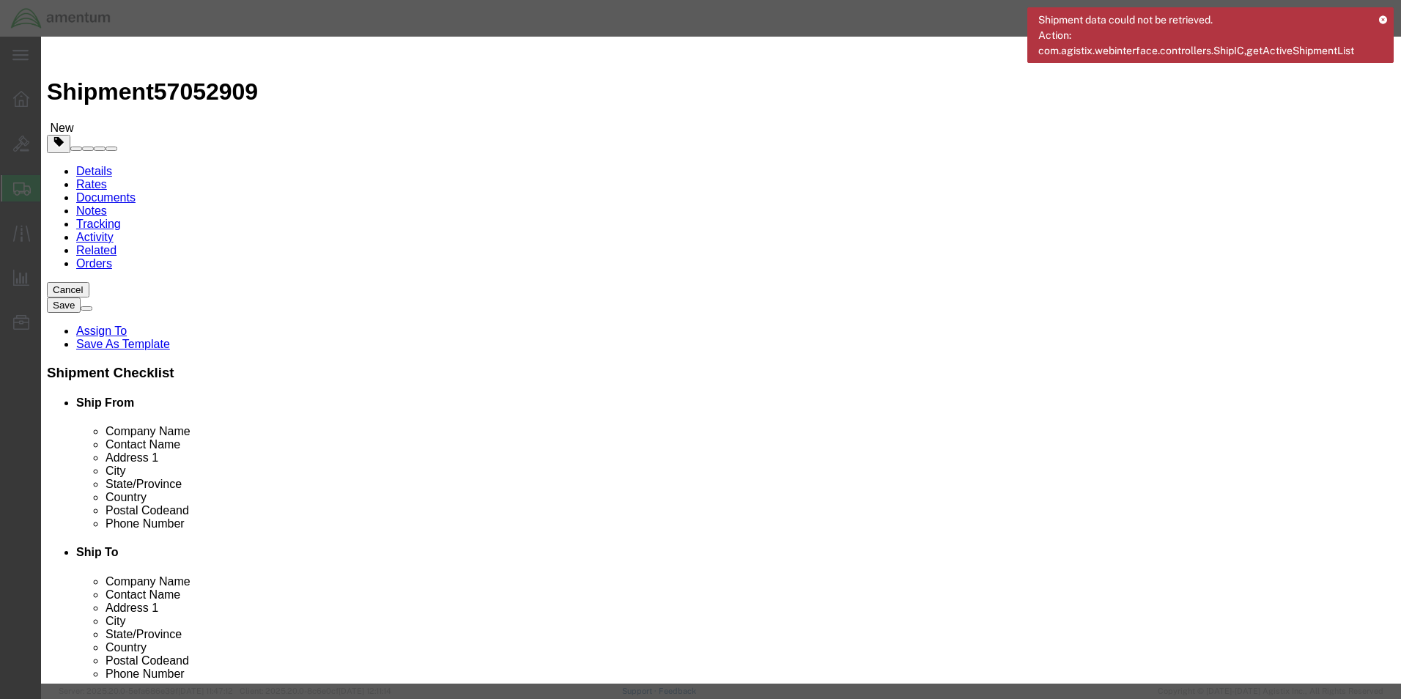
click input "text"
type input "GASKET"
click div
click button "Save & Close"
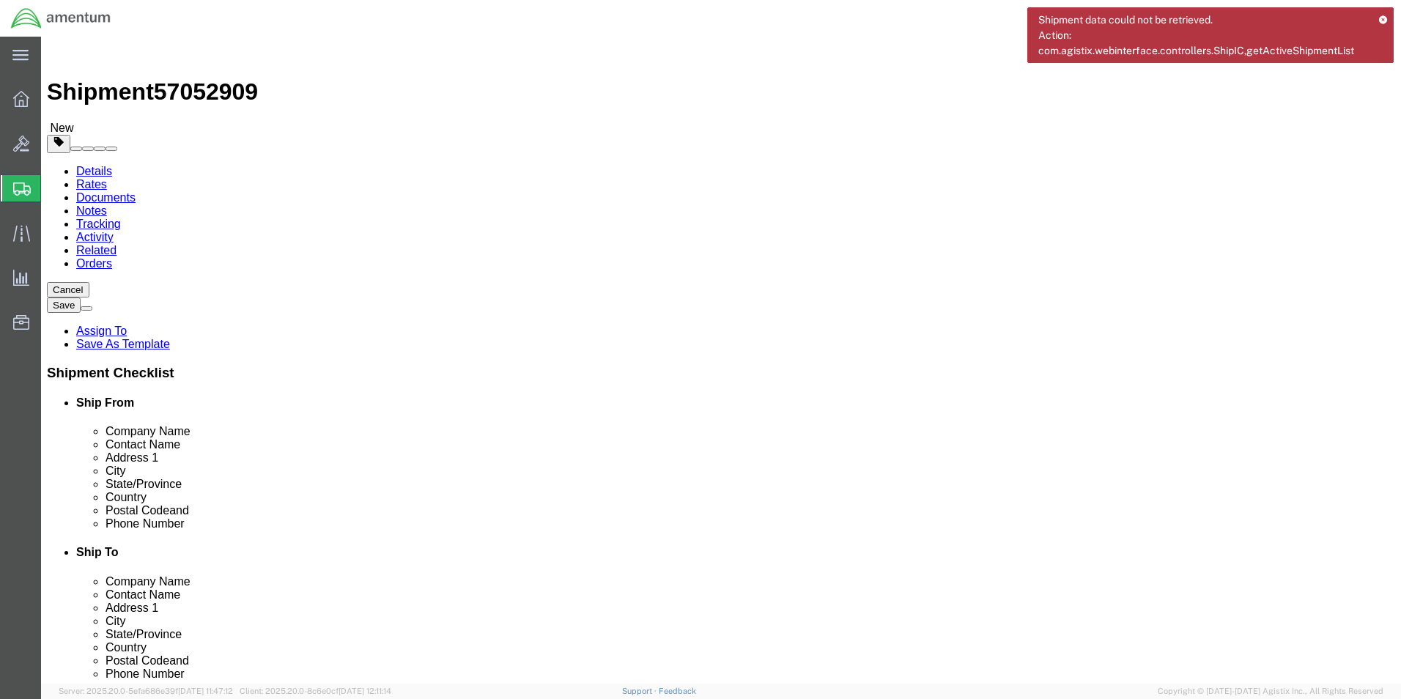
click button "Rate Shipment"
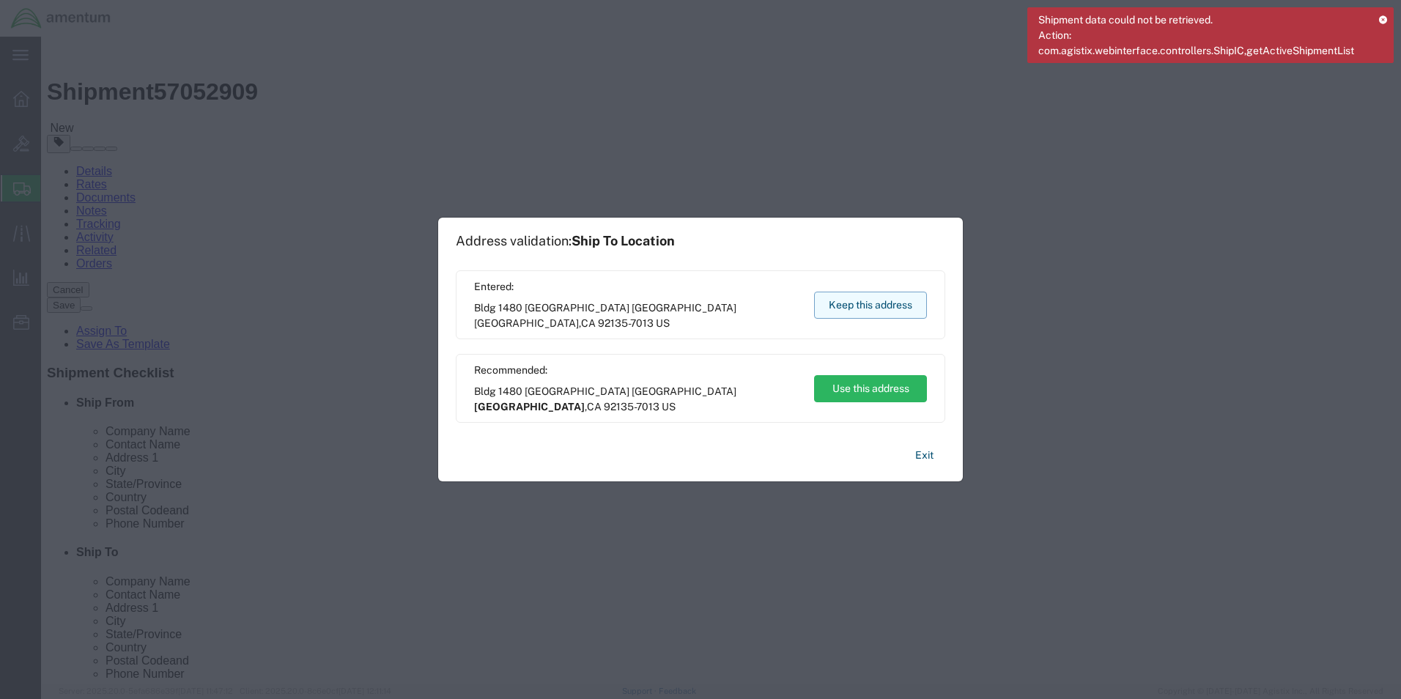
click at [879, 296] on button "Keep this address" at bounding box center [870, 305] width 113 height 27
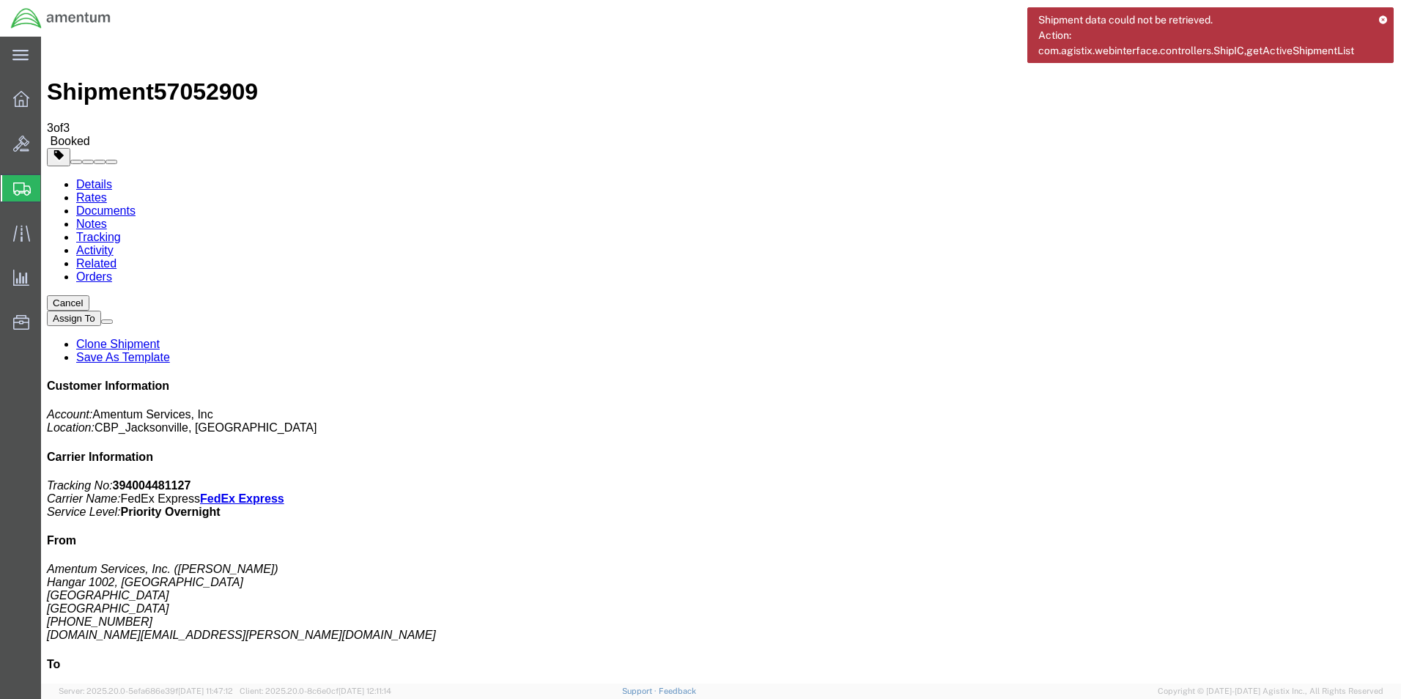
click at [191, 479] on b "394004481127" at bounding box center [152, 485] width 78 height 12
copy b "394004481127"
click at [0, 0] on span "Create Shipment" at bounding box center [0, 0] width 0 height 0
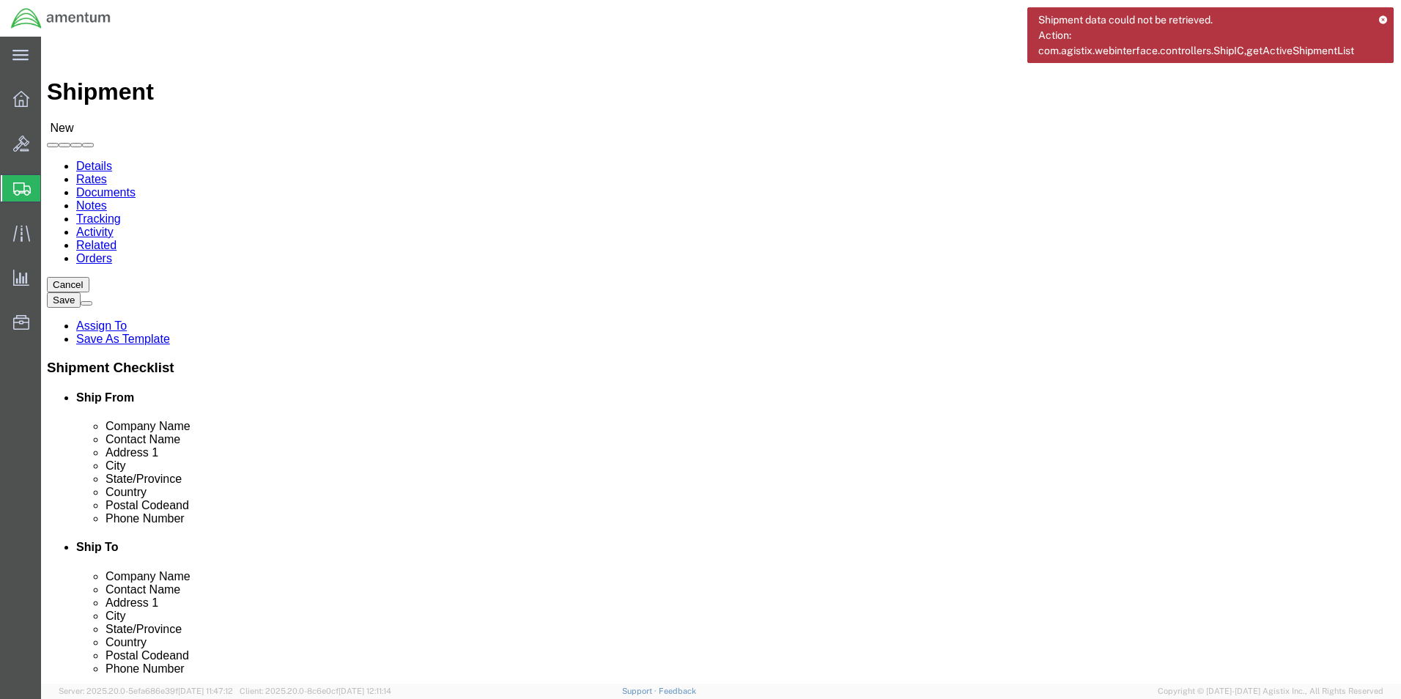
type input "EJA"
select select "49930"
select select "FL"
click input "text"
type input "[PERSON_NAME]"
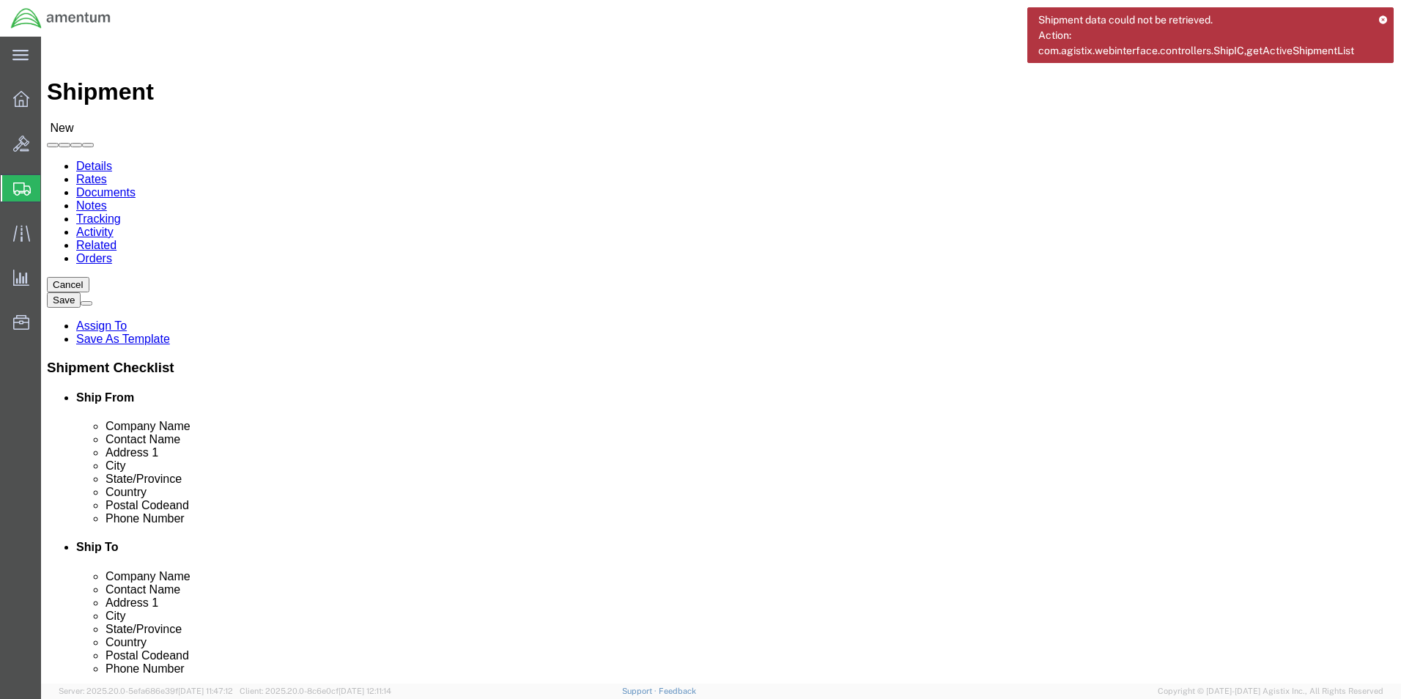
click input "text"
type input "[PHONE_NUMBER]"
click input "text"
type input "[DOMAIN_NAME][EMAIL_ADDRESS][PERSON_NAME][DOMAIN_NAME]"
type input "wrs"
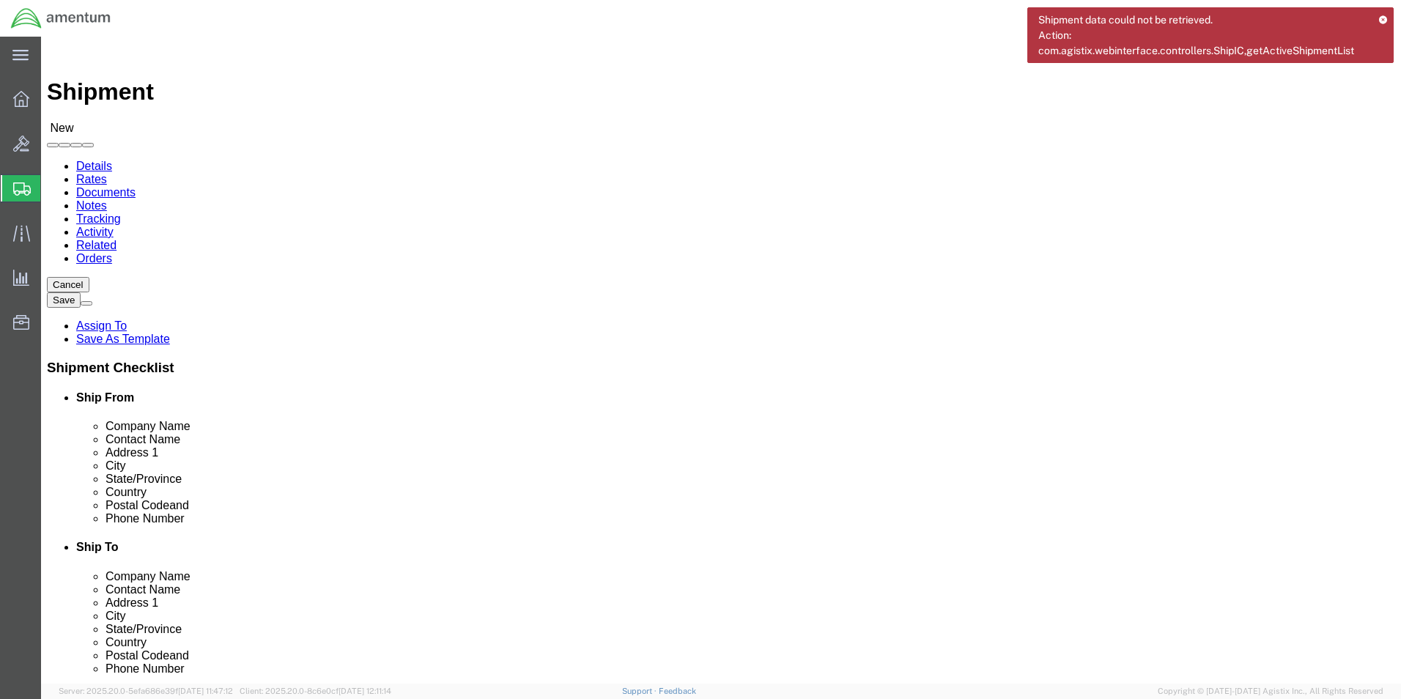
select select "49942"
select select "CA"
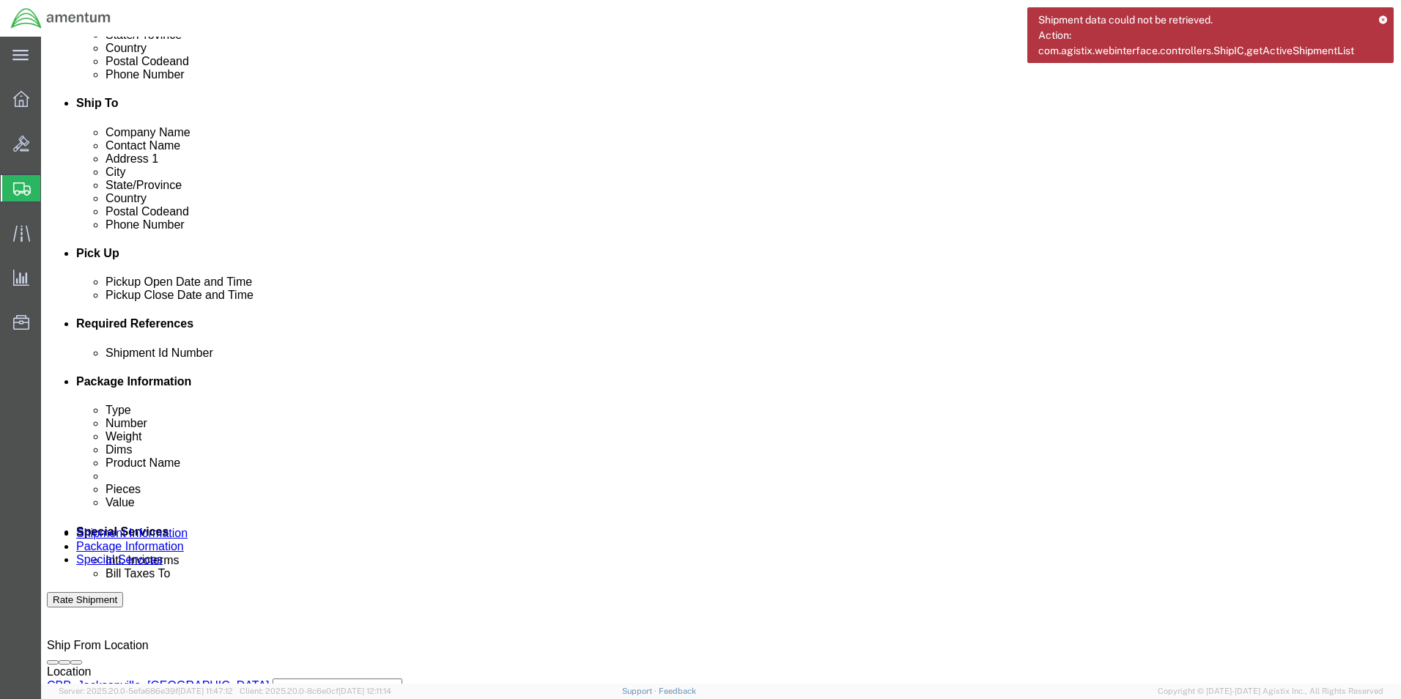
scroll to position [513, 0]
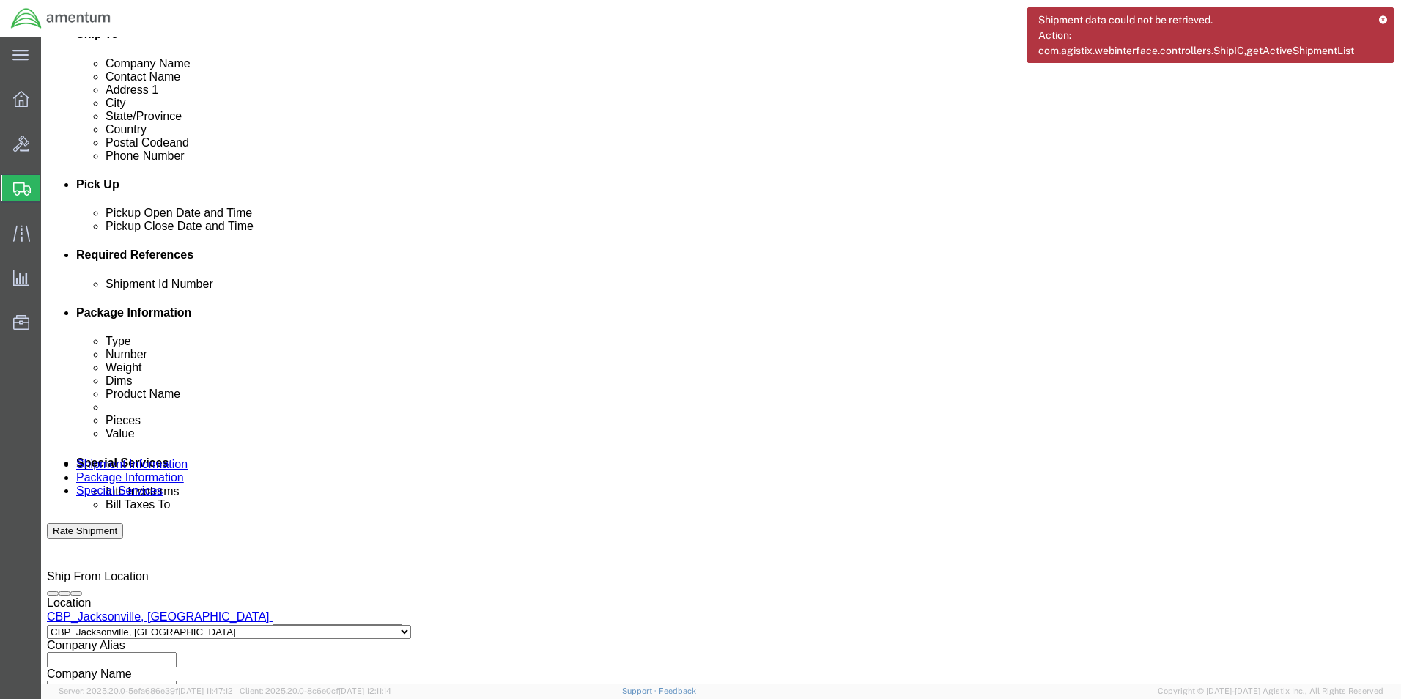
click input "text"
type input "6118.03.03.2219.000.EJA.0000"
click button "Add reference"
click select "Select Account Type Activity ID Airline Appointment Number ASN Batch Request # …"
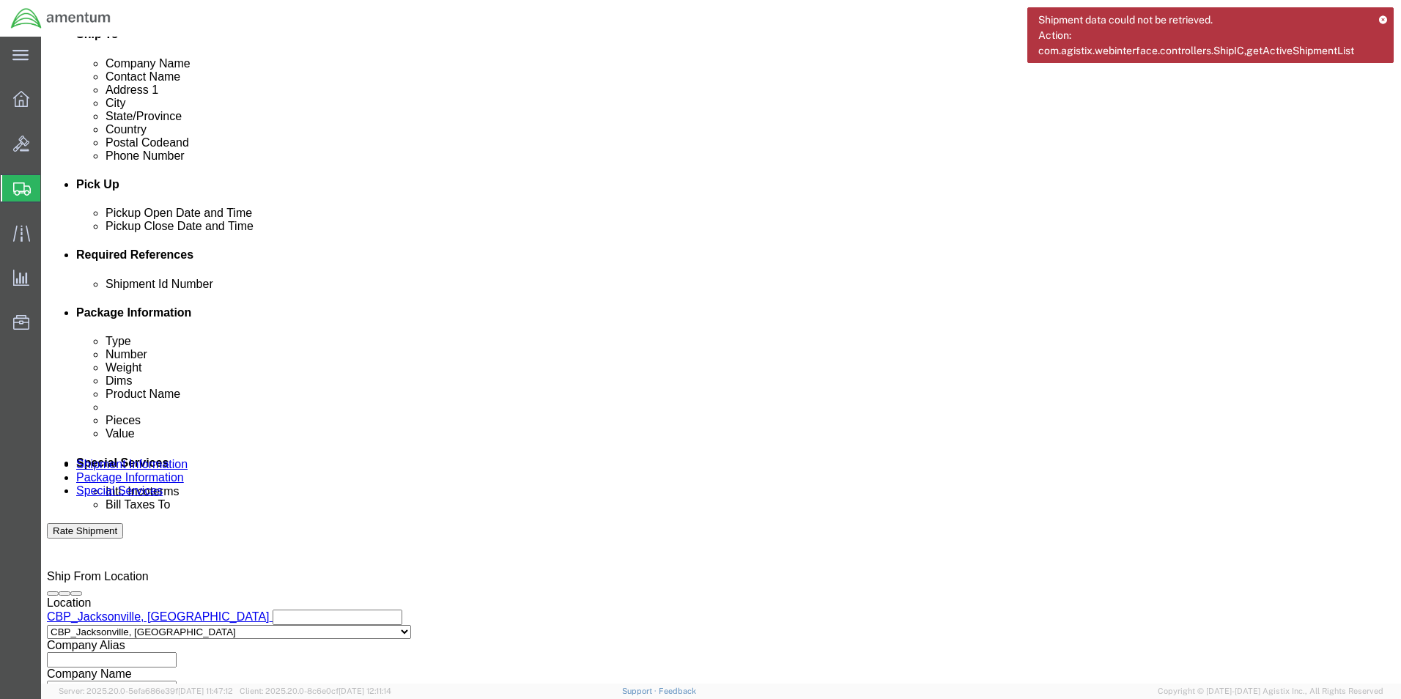
select select "DEPT"
click select "Select Account Type Activity ID Airline Appointment Number ASN Batch Request # …"
click input "text"
type input "CBP"
click select "Select Account Type Activity ID Airline Appointment Number ASN Batch Request # …"
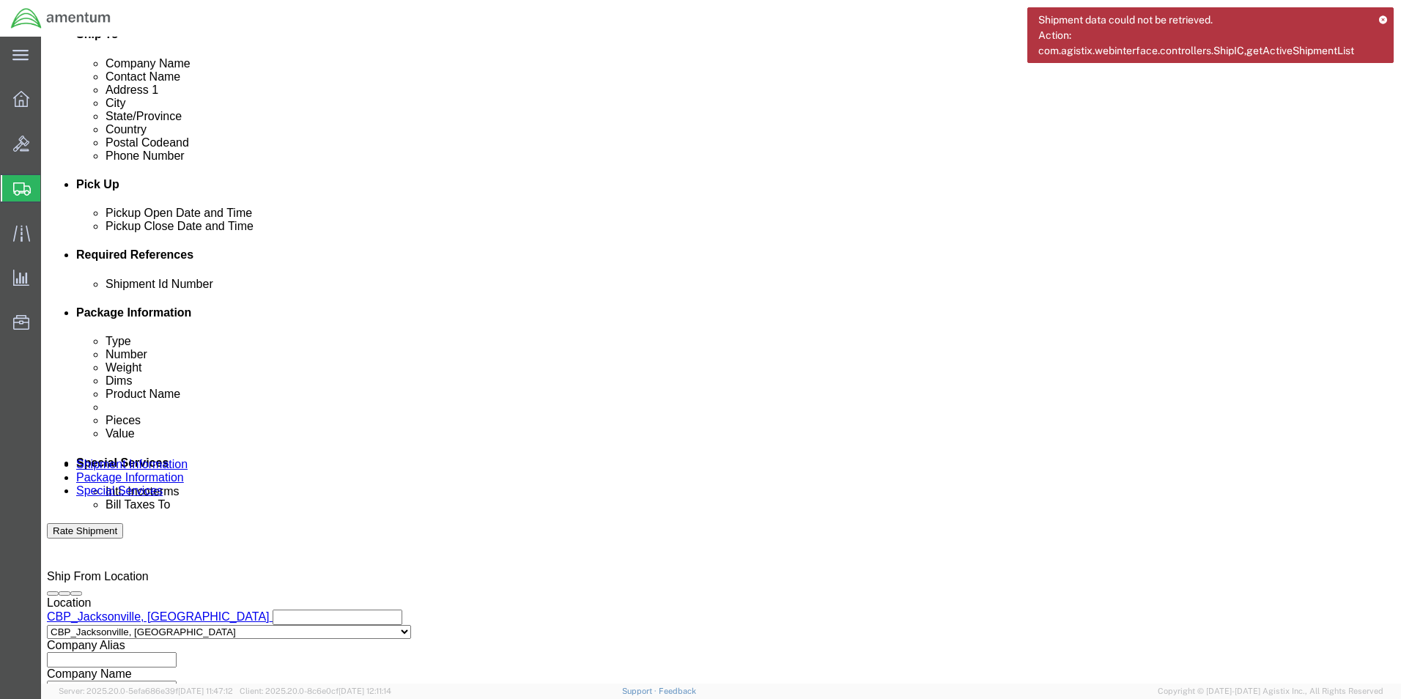
select select "CUSTREF"
click select "Select Account Type Activity ID Airline Appointment Number ASN Batch Request # …"
click input "text"
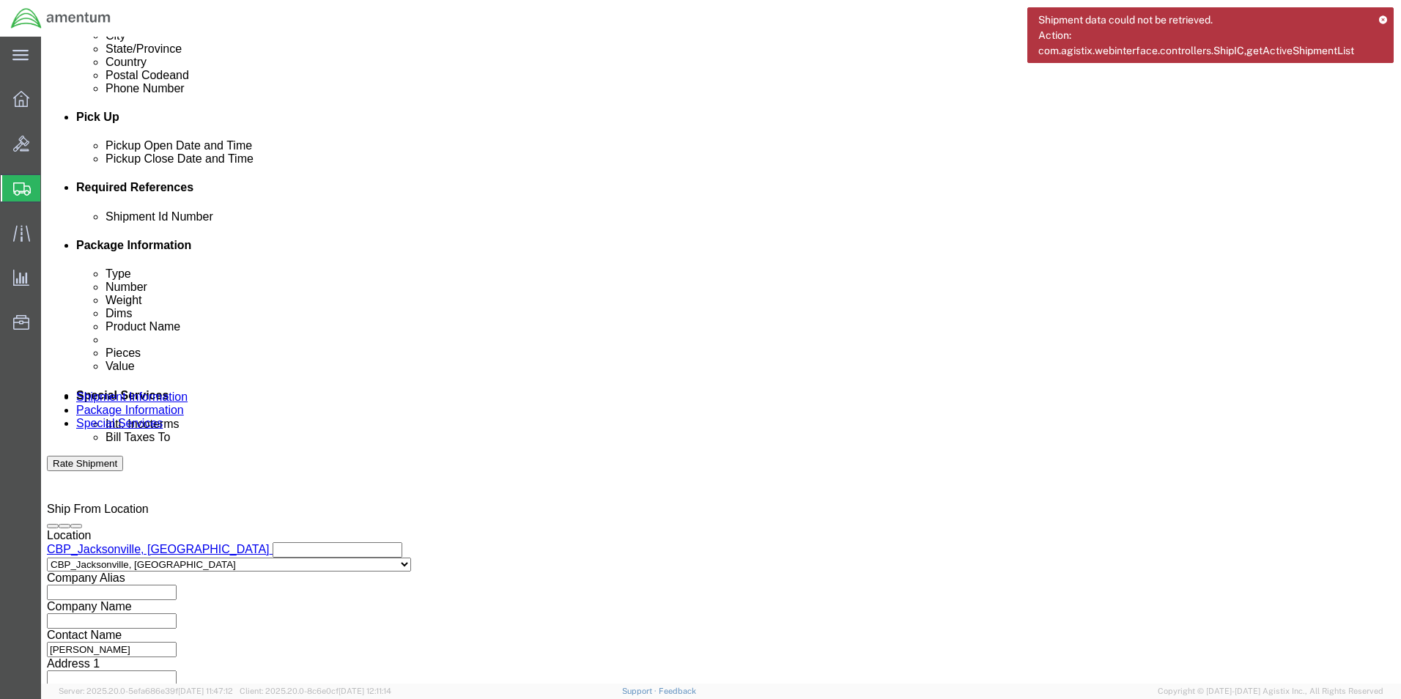
scroll to position [611, 0]
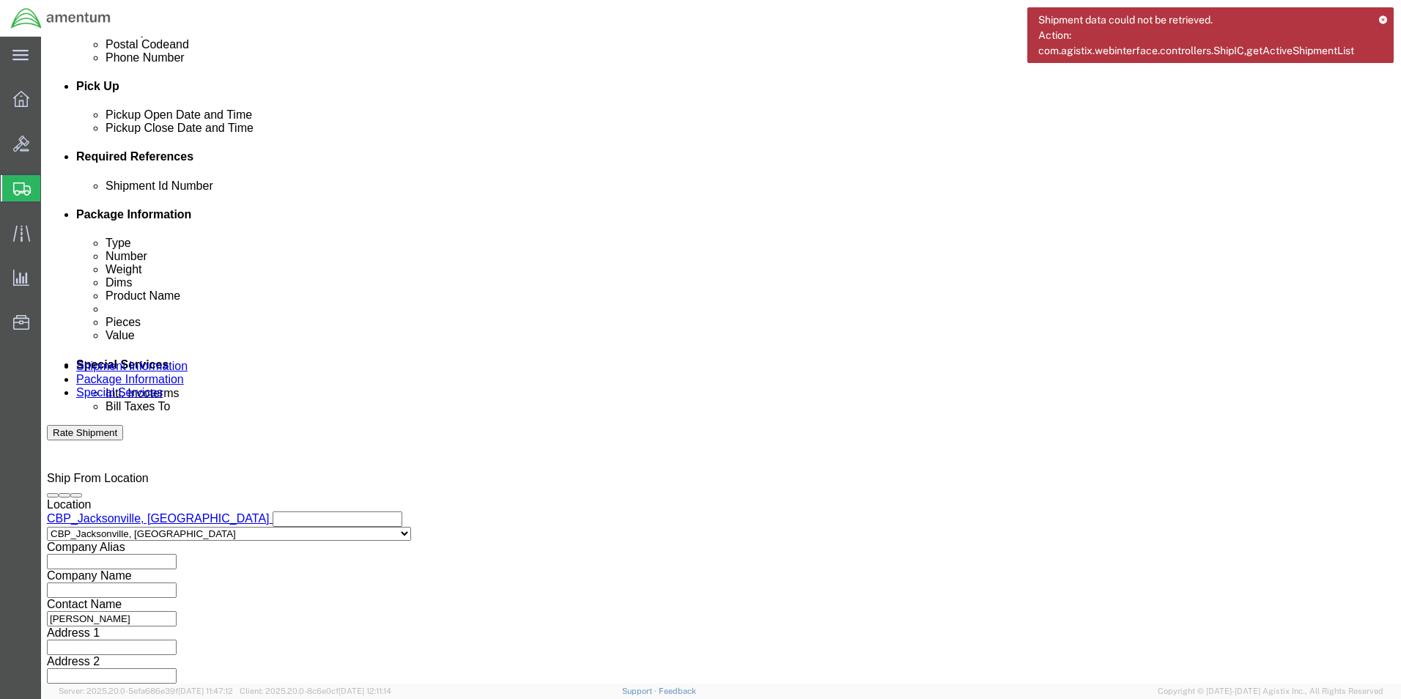
type input "519-009581"
click button "Continue"
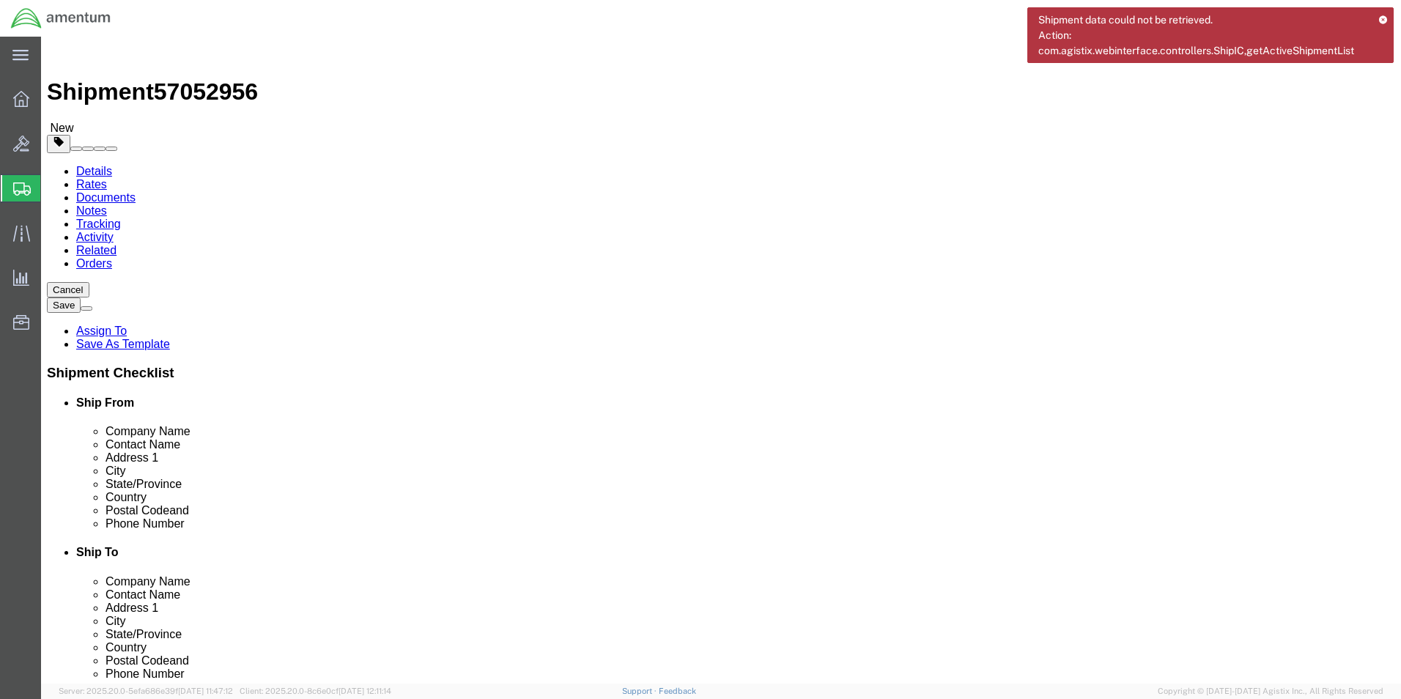
click select "Select BCK Boxes Bale(s) Basket(s) Bolt(s) Bottle(s) Buckets Bulk Bundle(s) Can…"
select select "ENV"
click select "Select BCK Boxes Bale(s) Basket(s) Bolt(s) Bottle(s) Buckets Bulk Bundle(s) Can…"
type input "9.50"
type input "12.50"
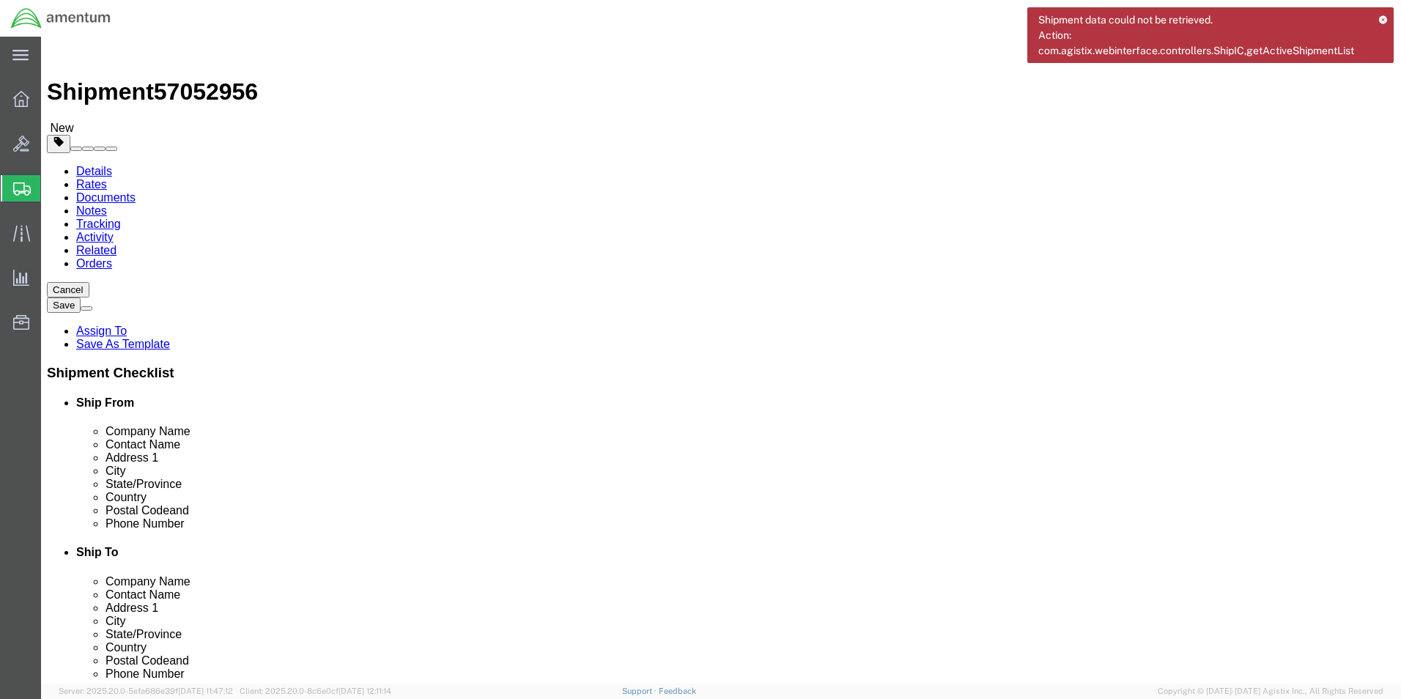
type input "0.25"
type input "1"
click link "Add Content"
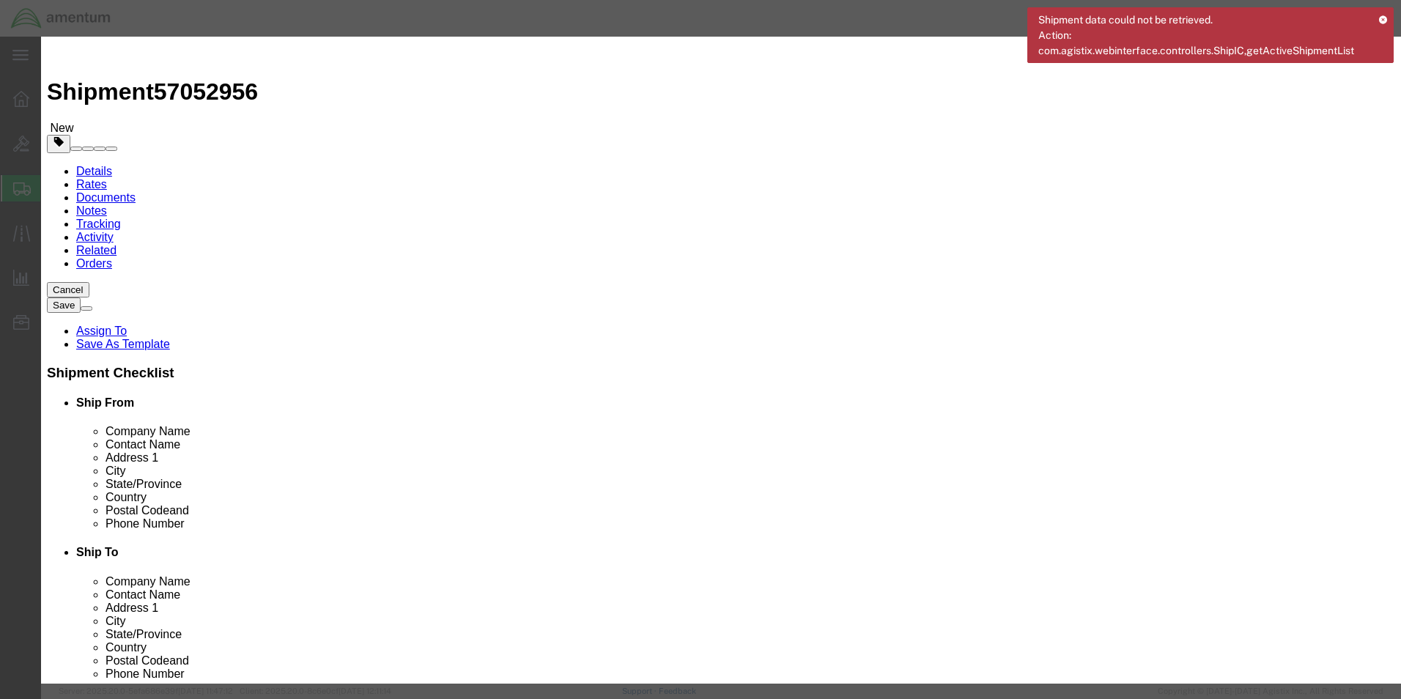
click div "Commodity library"
click input "text"
type input "Gasket"
click h3 "Add content"
click input "0"
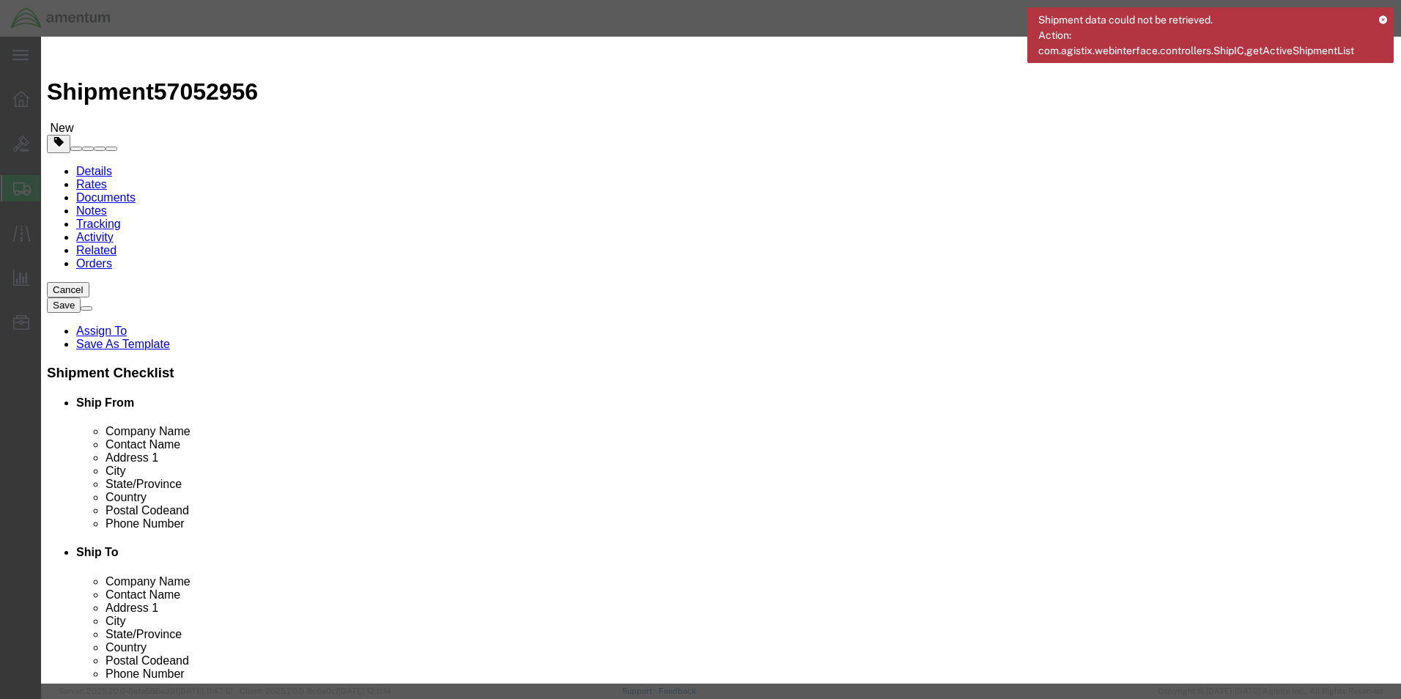
type input "1"
click input "text"
type input "32.53"
click button "Save & Close"
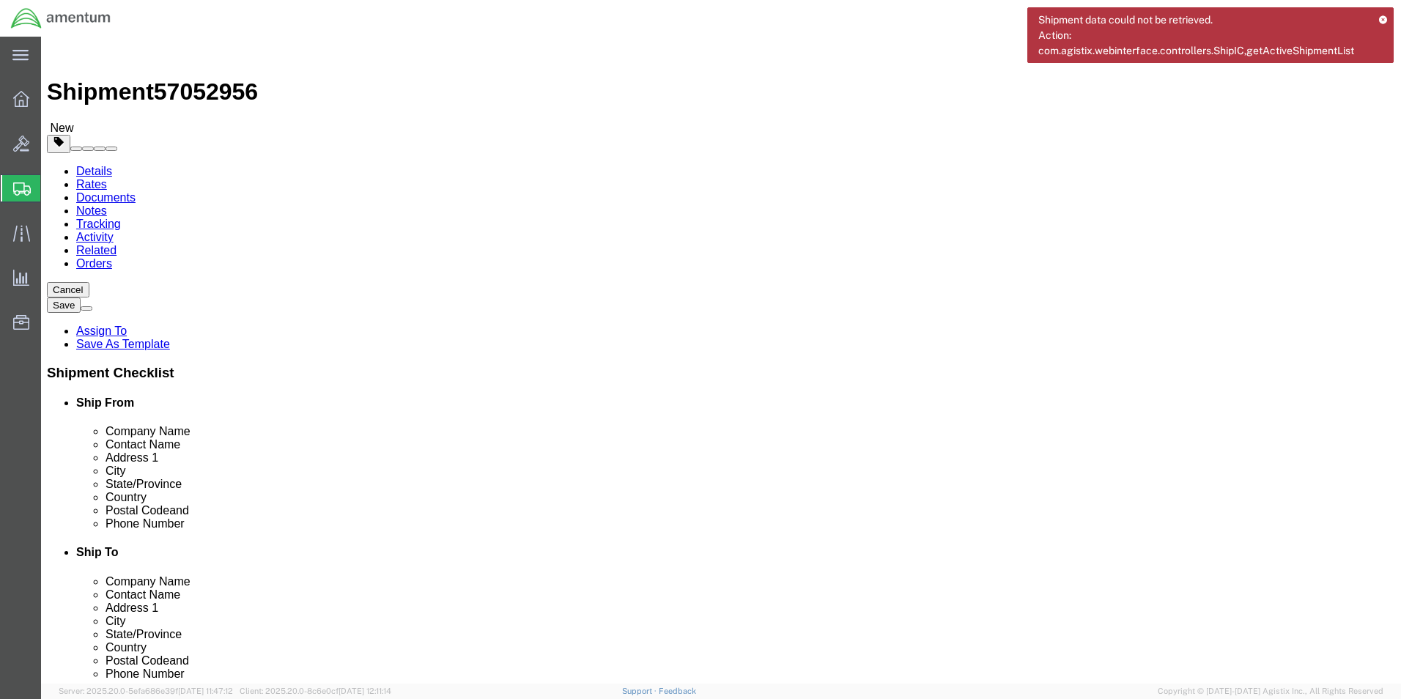
click button "Rate Shipment"
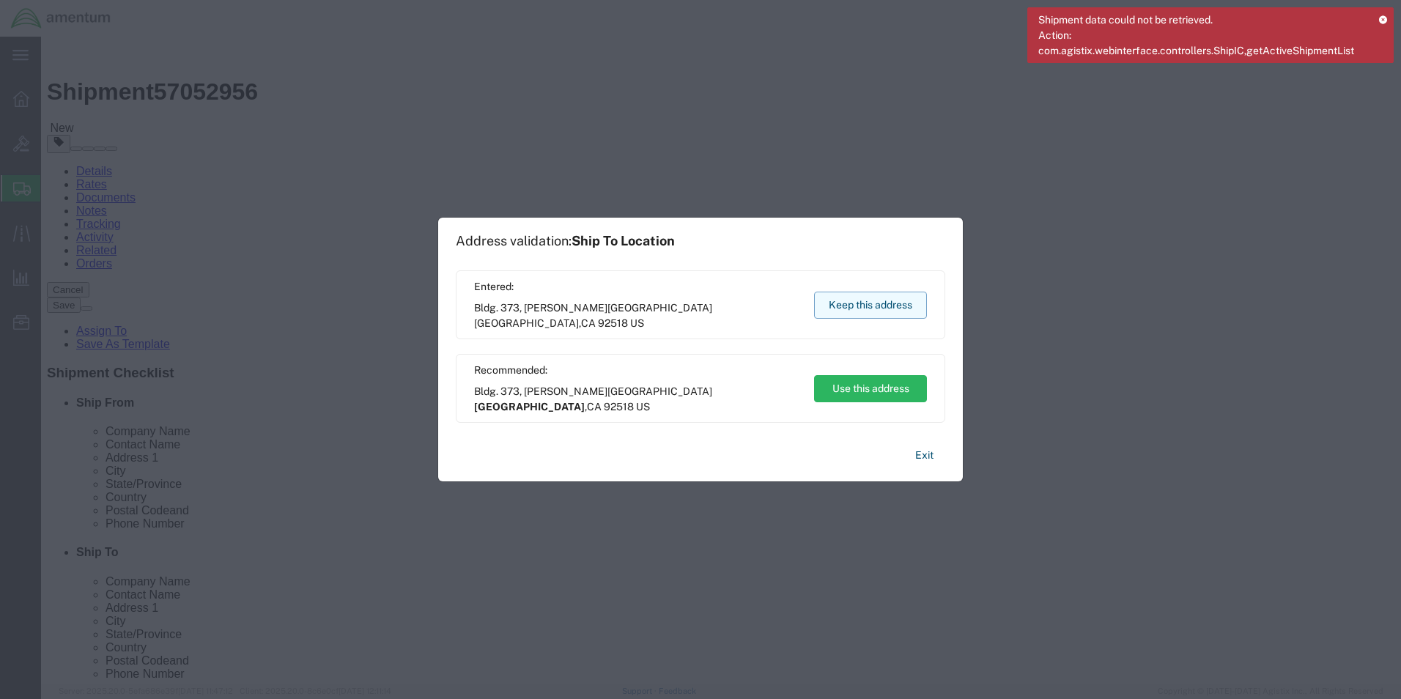
click at [904, 298] on button "Keep this address" at bounding box center [870, 305] width 113 height 27
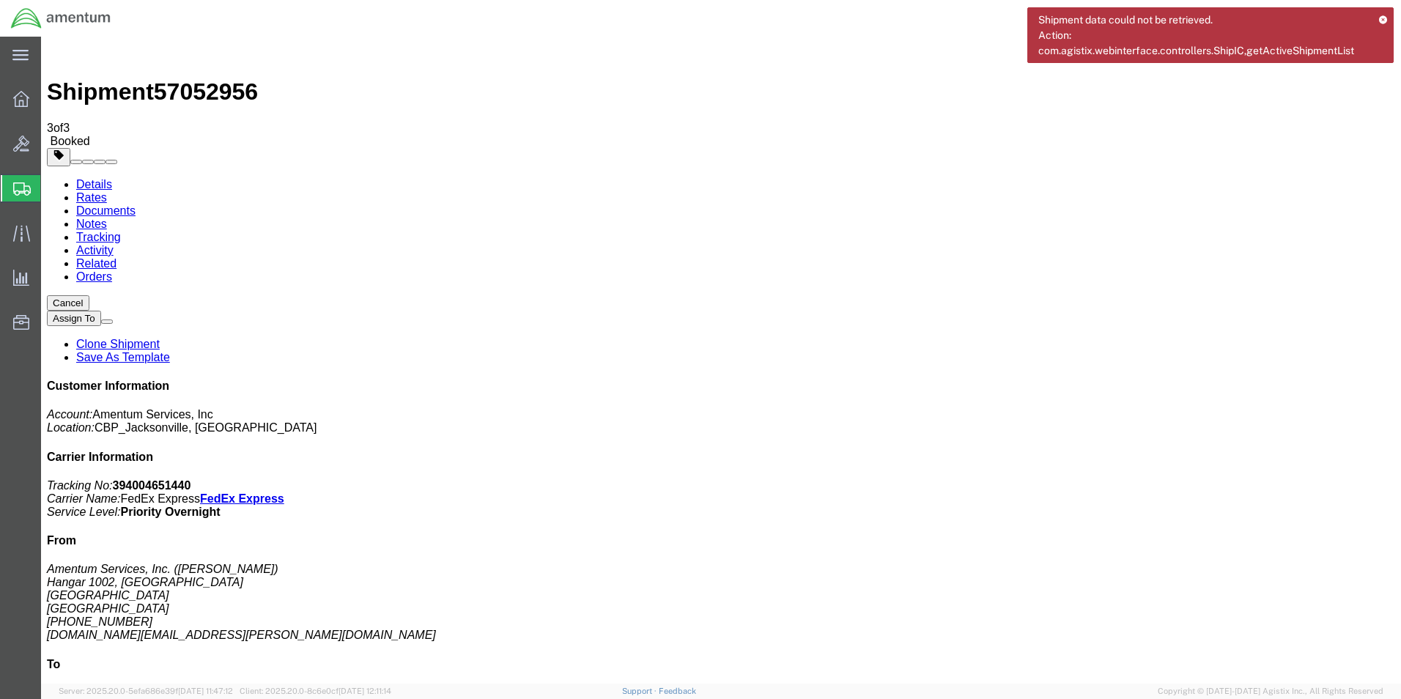
click at [191, 479] on b "394004651440" at bounding box center [152, 485] width 78 height 12
copy b "394004651440"
drag, startPoint x: 180, startPoint y: 260, endPoint x: 510, endPoint y: 329, distance: 336.9
